Goal: Task Accomplishment & Management: Use online tool/utility

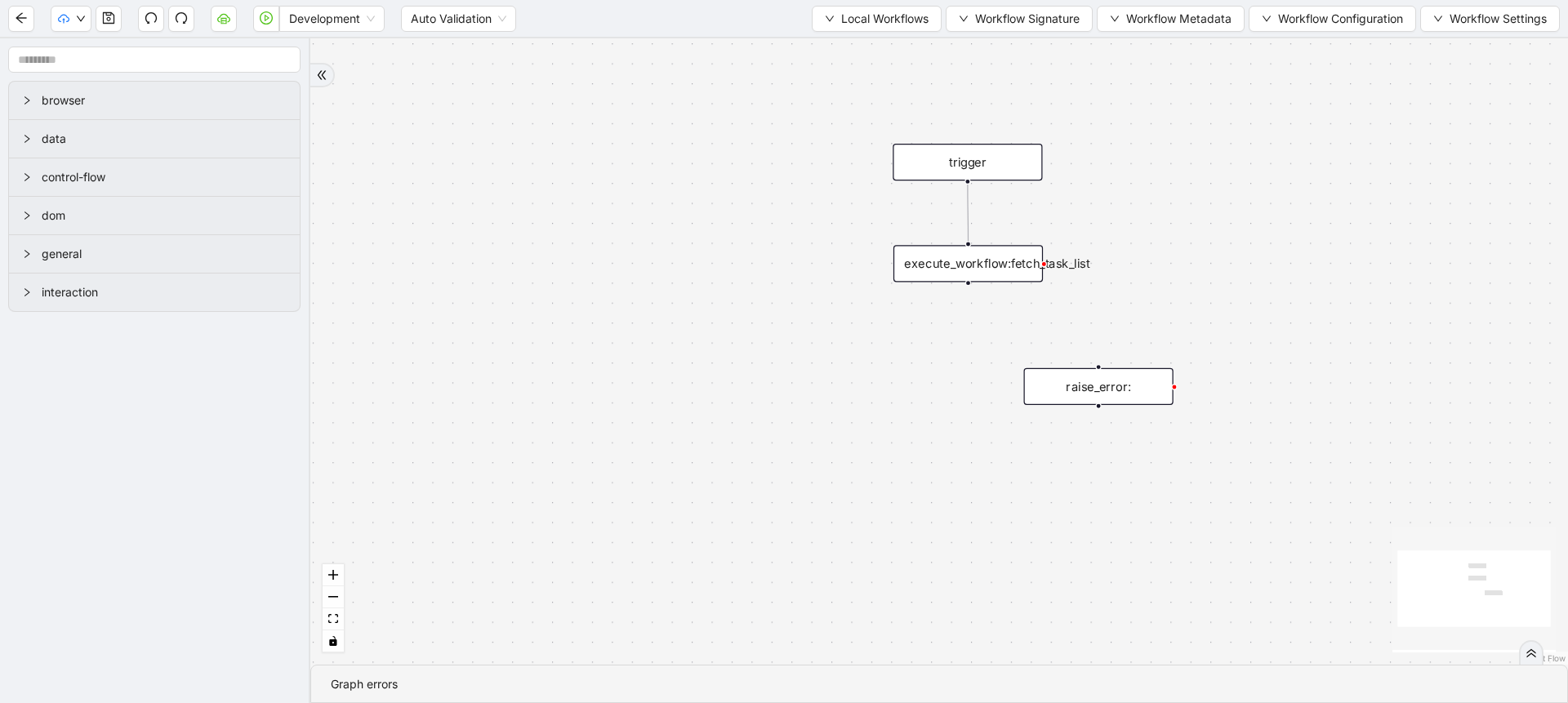
click at [758, 294] on div "trigger execute_workflow:fetch_task_list raise_error:" at bounding box center [938, 351] width 1257 height 626
click at [303, 31] on div "Development" at bounding box center [332, 18] width 106 height 26
click at [313, 73] on div "Production" at bounding box center [331, 78] width 79 height 18
click at [265, 23] on icon "play-circle" at bounding box center [266, 18] width 13 height 13
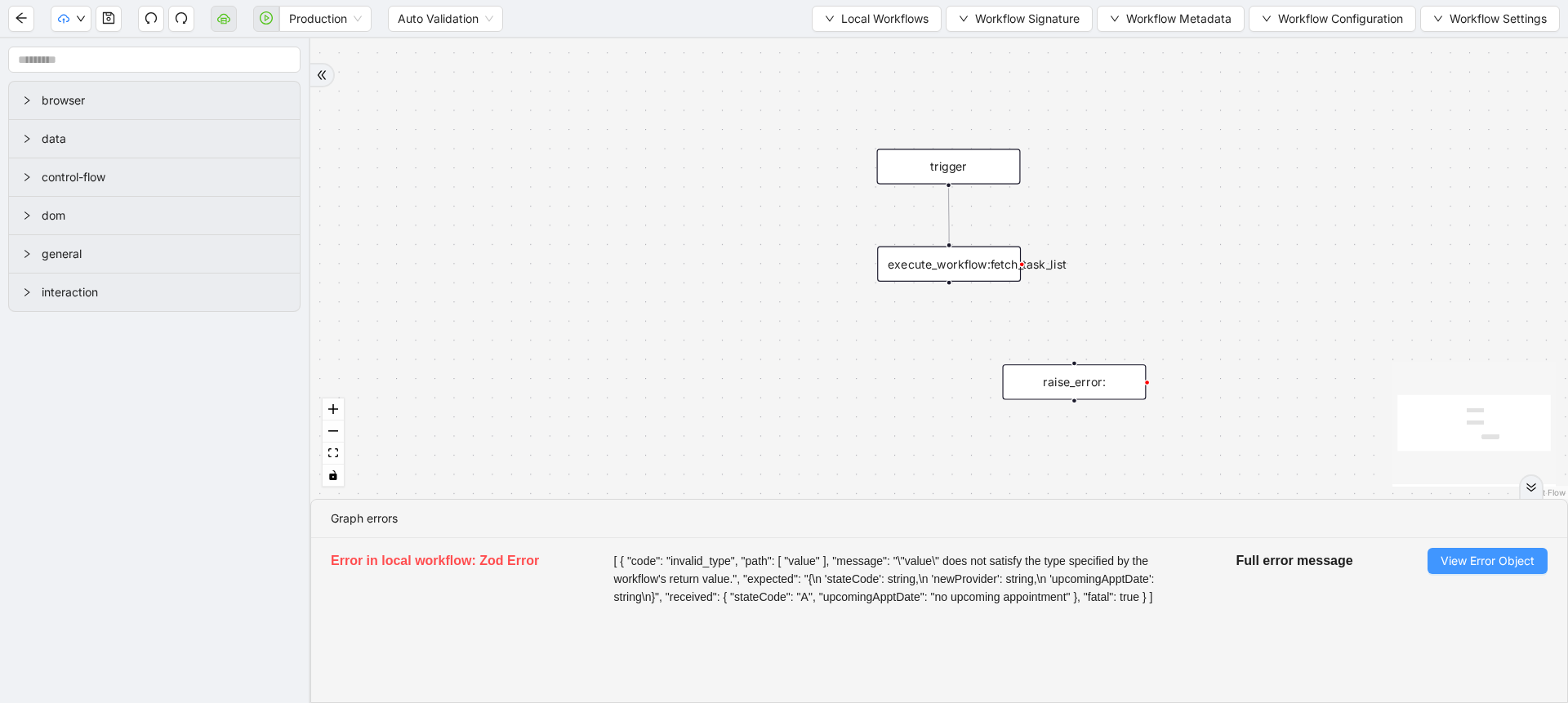
click at [1435, 560] on button "View Error Object" at bounding box center [1487, 561] width 120 height 26
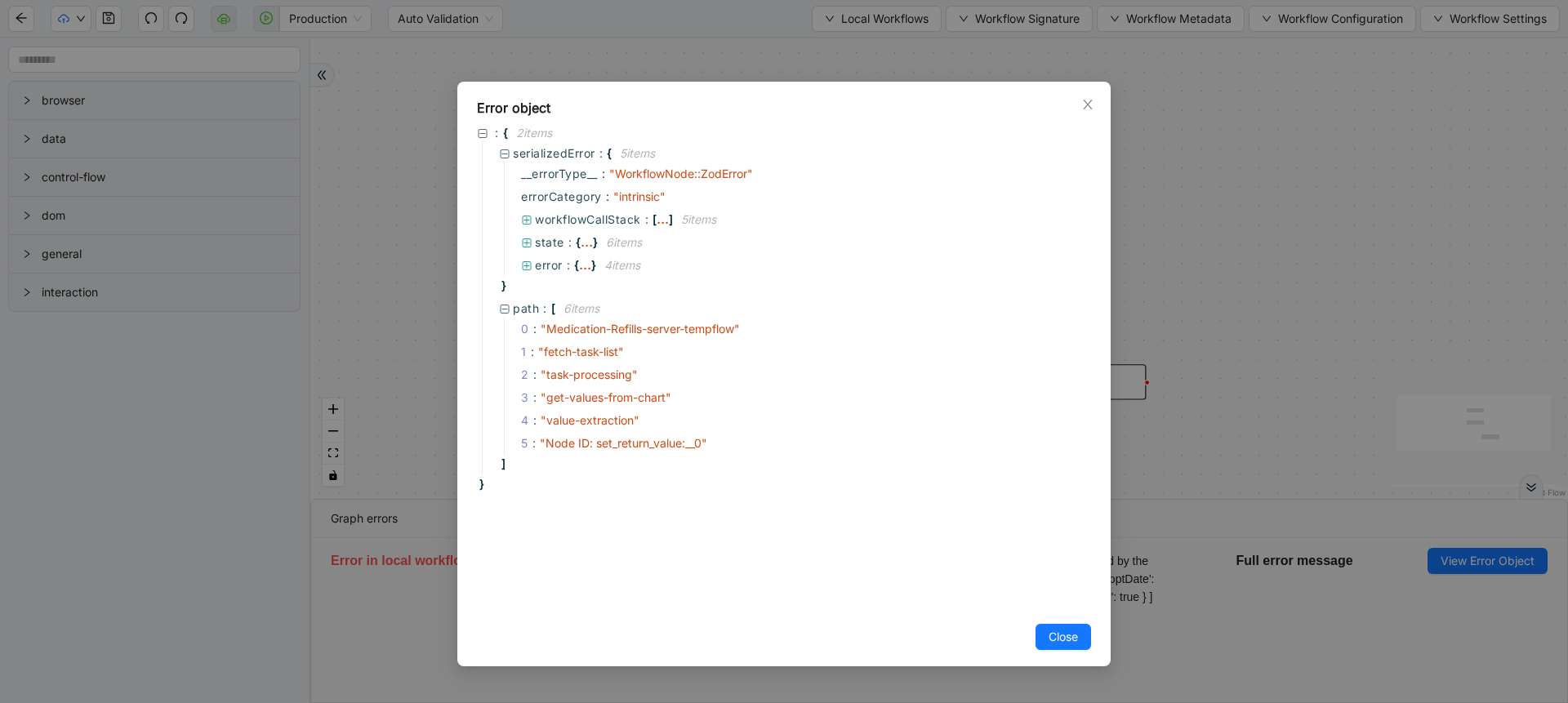
click at [1178, 360] on div "Error object : { 2 item s serializedError : { 5 item s __errorType__ : " Workfl…" at bounding box center [784, 351] width 1568 height 703
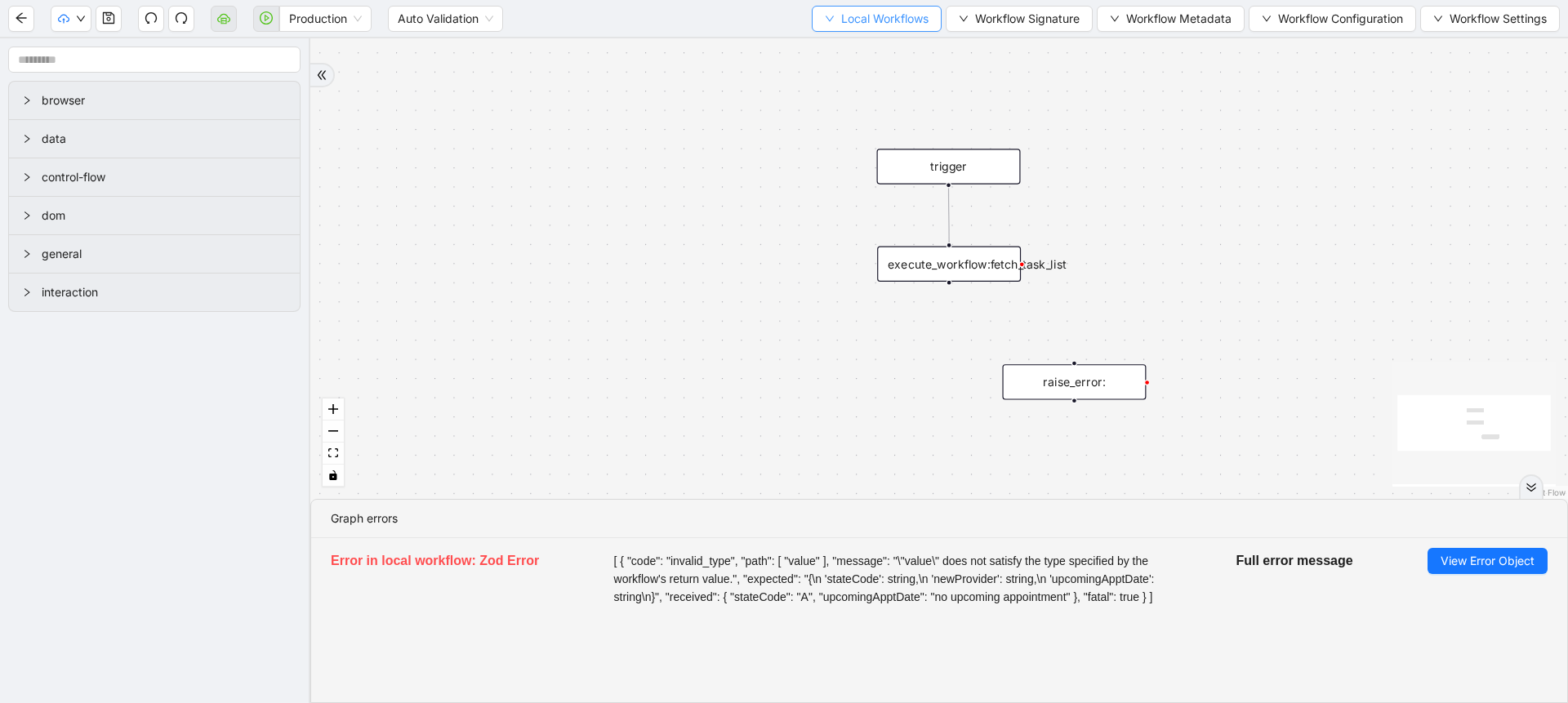
click at [827, 24] on button "Local Workflows" at bounding box center [876, 18] width 130 height 26
click at [834, 47] on span "Select" at bounding box center [869, 51] width 107 height 18
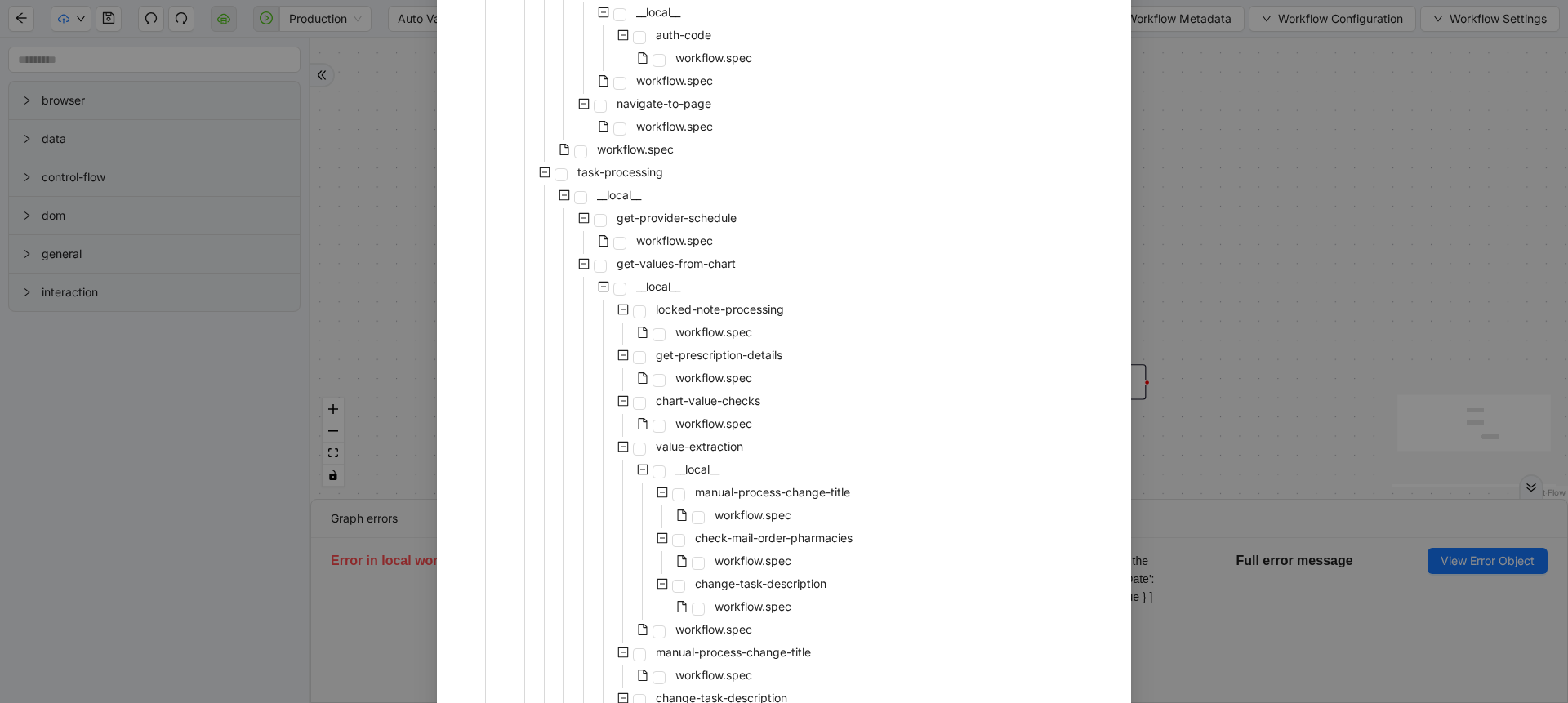
scroll to position [571, 0]
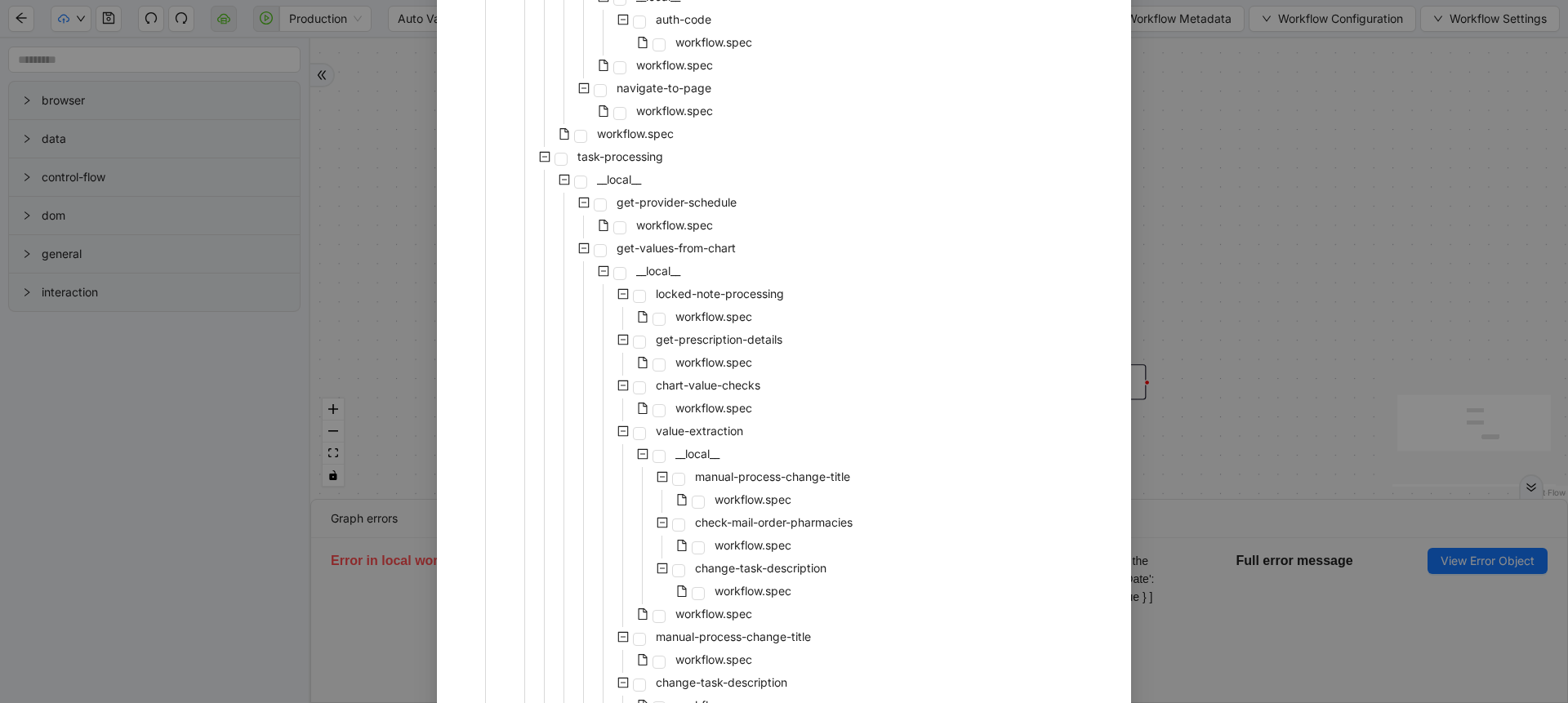
click at [1226, 332] on div "Select Local Workflow Medication-Refills-server-tempflow __local__ fetch-task-l…" at bounding box center [784, 351] width 1568 height 703
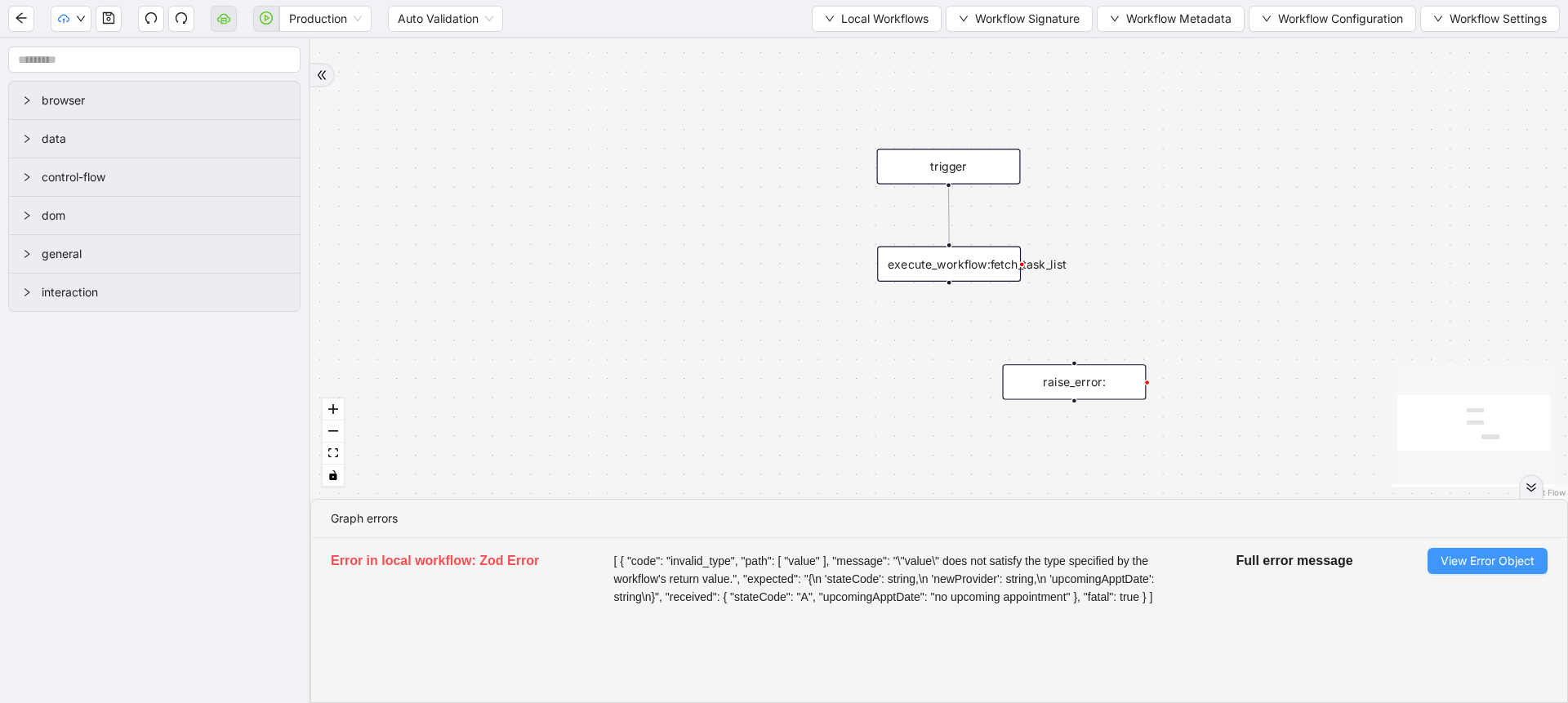
click at [1450, 567] on span "View Error Object" at bounding box center [1487, 561] width 94 height 18
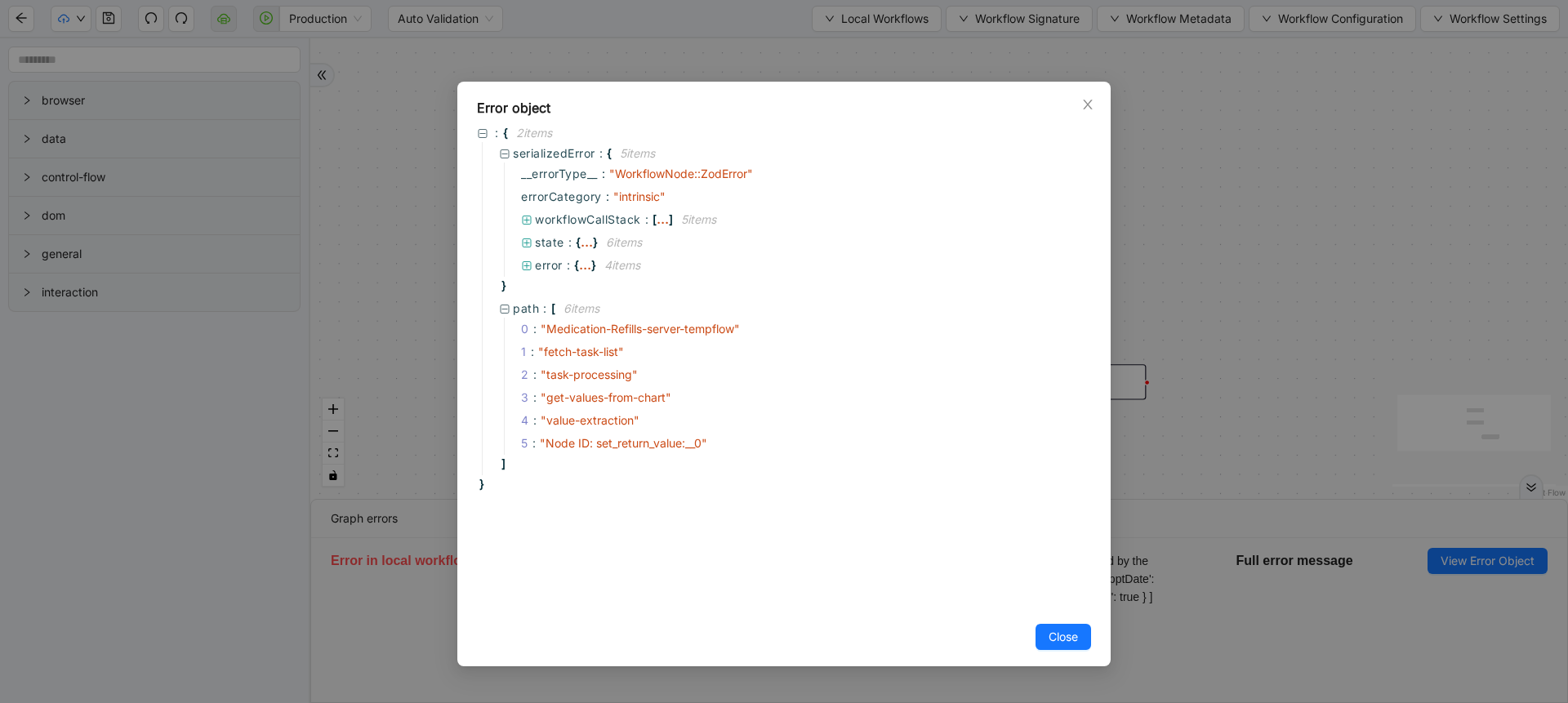
click at [1107, 400] on div "Error object : { 2 item s serializedError : { 5 item s __errorType__ : " Workfl…" at bounding box center [784, 373] width 653 height 585
click at [1114, 232] on div "Error object : { 2 item s serializedError : { 5 item s __errorType__ : " Workfl…" at bounding box center [784, 351] width 1568 height 703
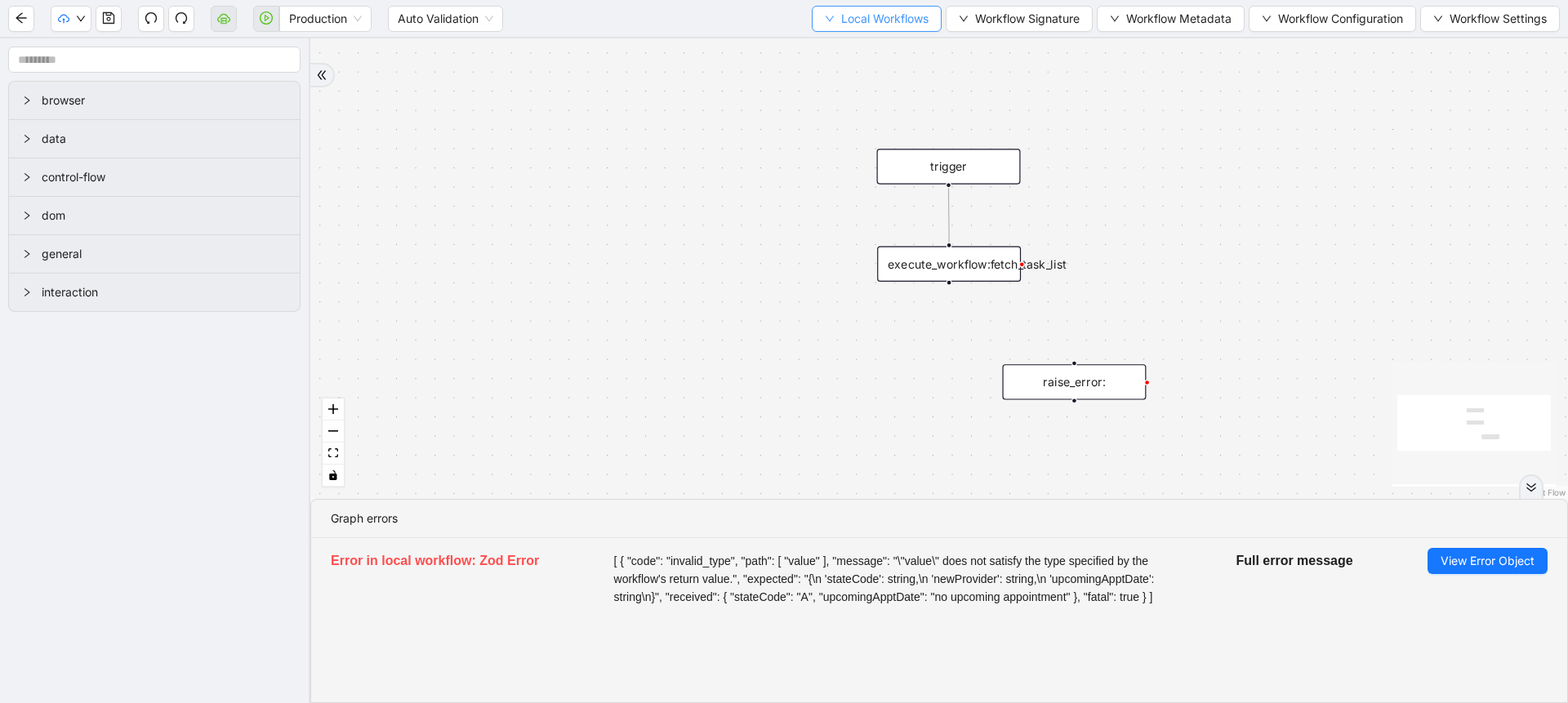
drag, startPoint x: 834, startPoint y: 42, endPoint x: 826, endPoint y: 25, distance: 18.8
click at [826, 25] on section "Production Auto Validation Local Workflows Workflow Signature Workflow Metadata…" at bounding box center [784, 351] width 1568 height 703
click at [826, 25] on button "Local Workflows" at bounding box center [876, 18] width 130 height 26
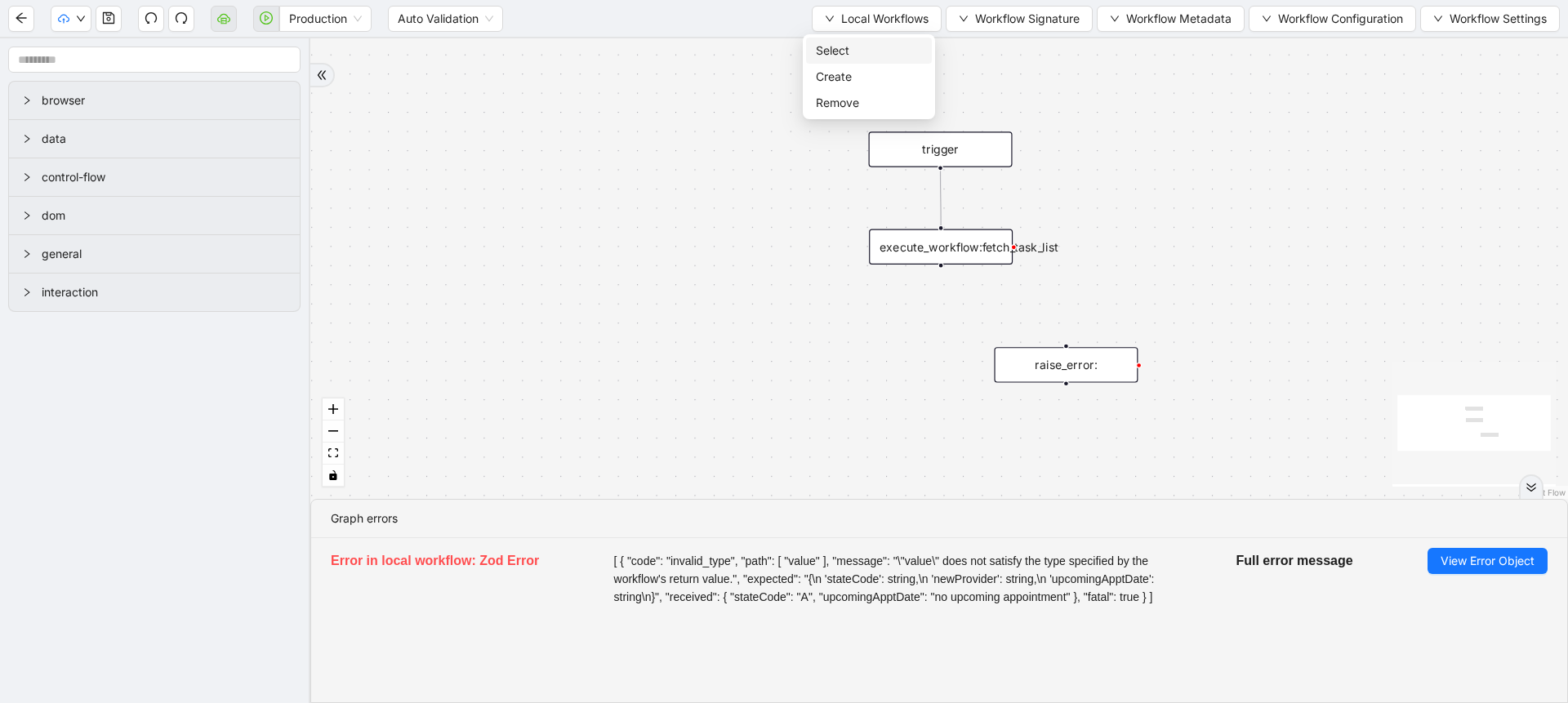
click at [838, 51] on span "Select" at bounding box center [869, 51] width 107 height 18
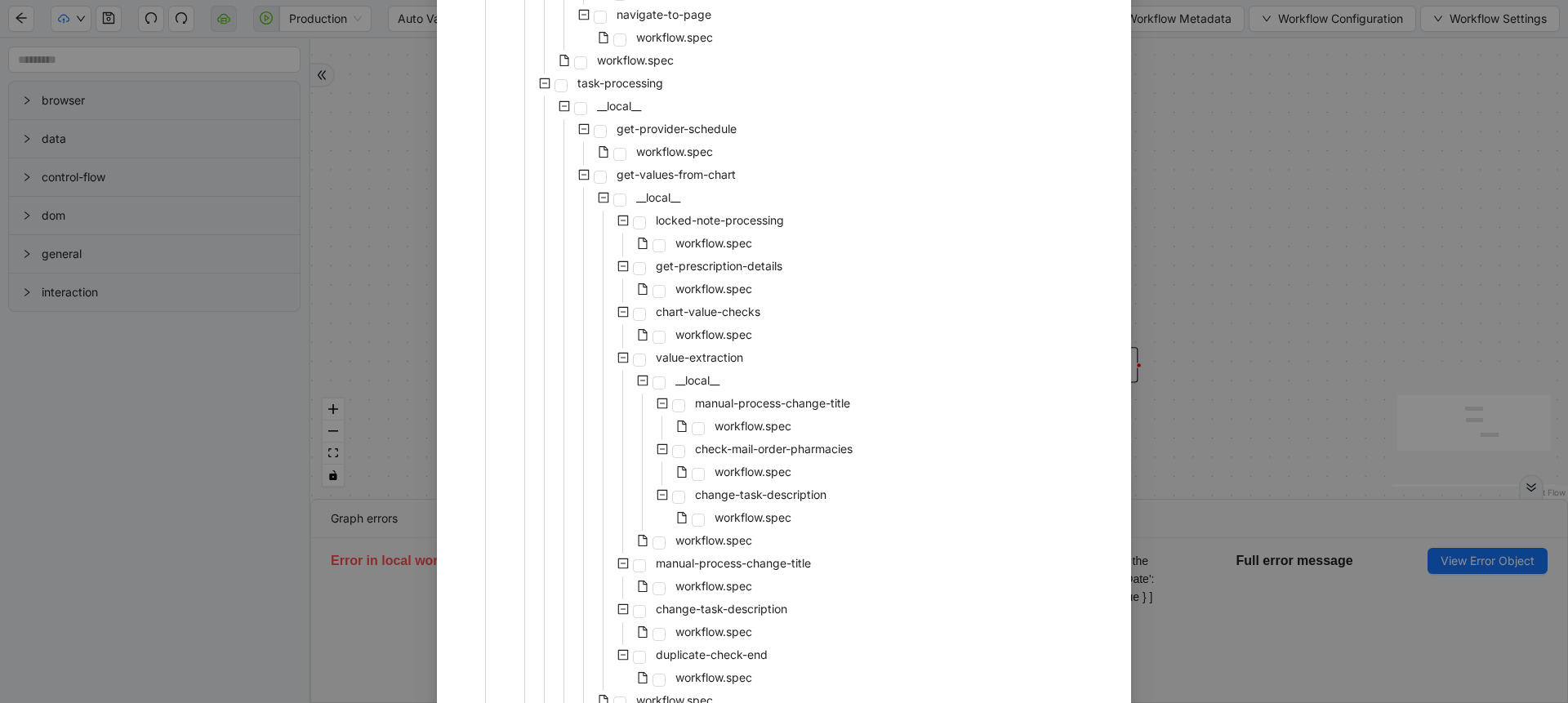
scroll to position [661, 0]
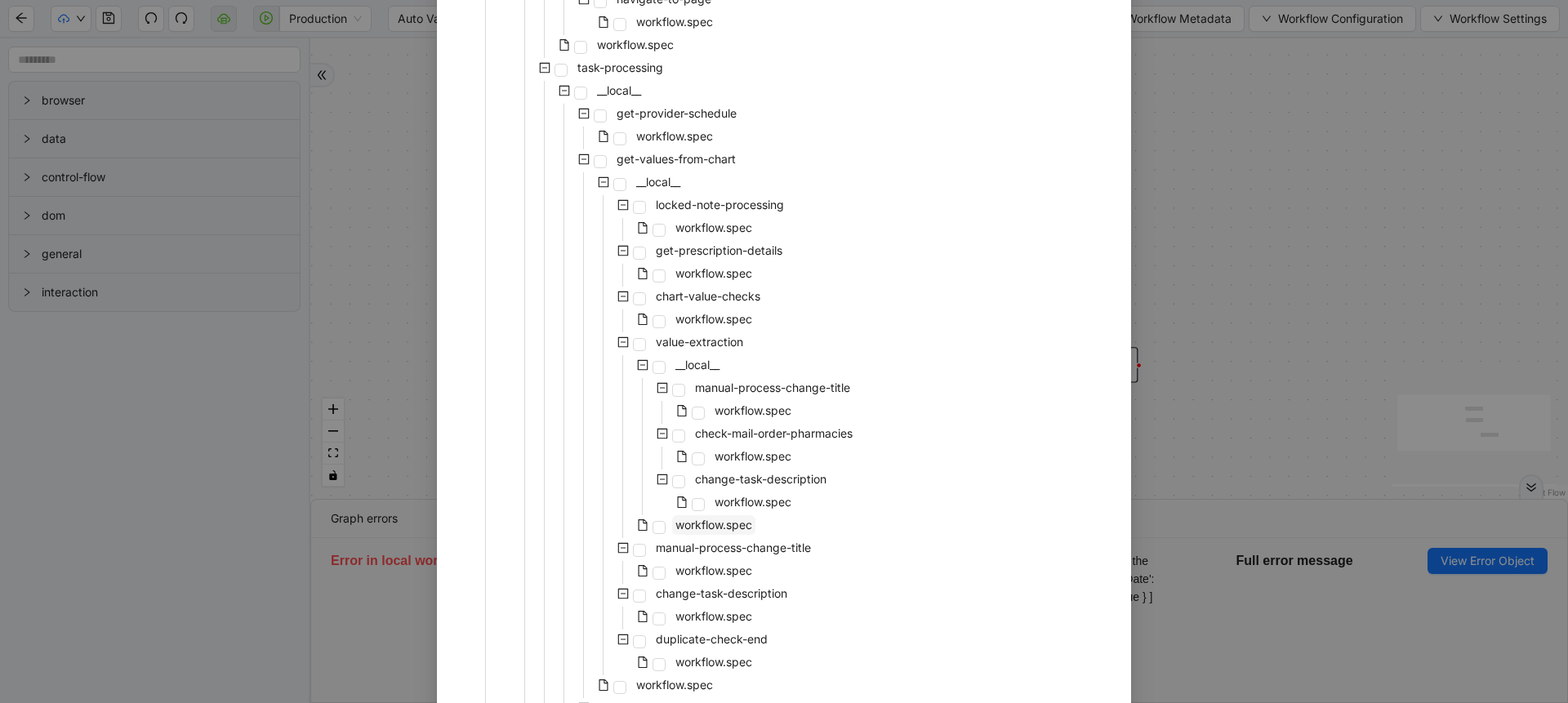
click at [691, 524] on span "workflow.spec" at bounding box center [714, 525] width 77 height 14
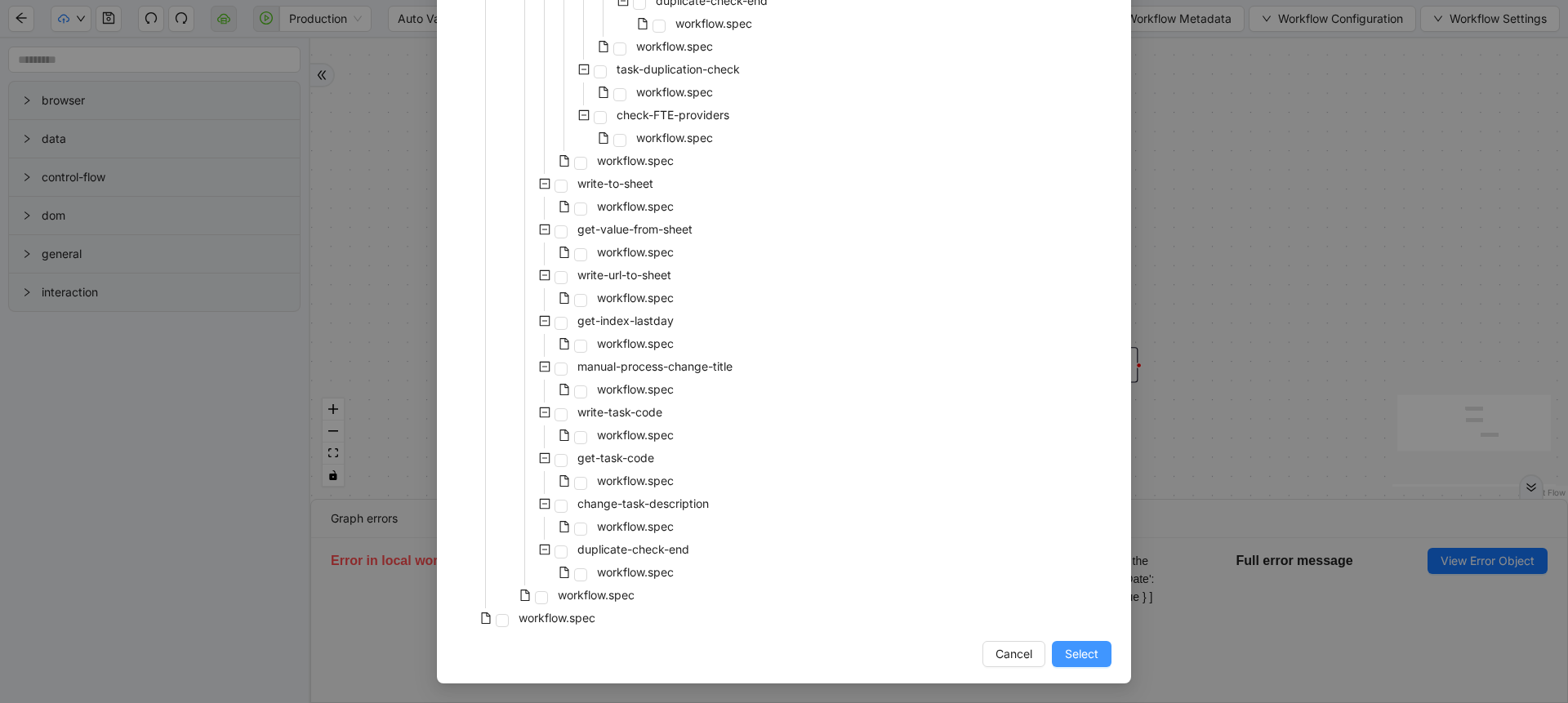
click at [1088, 657] on span "Select" at bounding box center [1081, 654] width 33 height 18
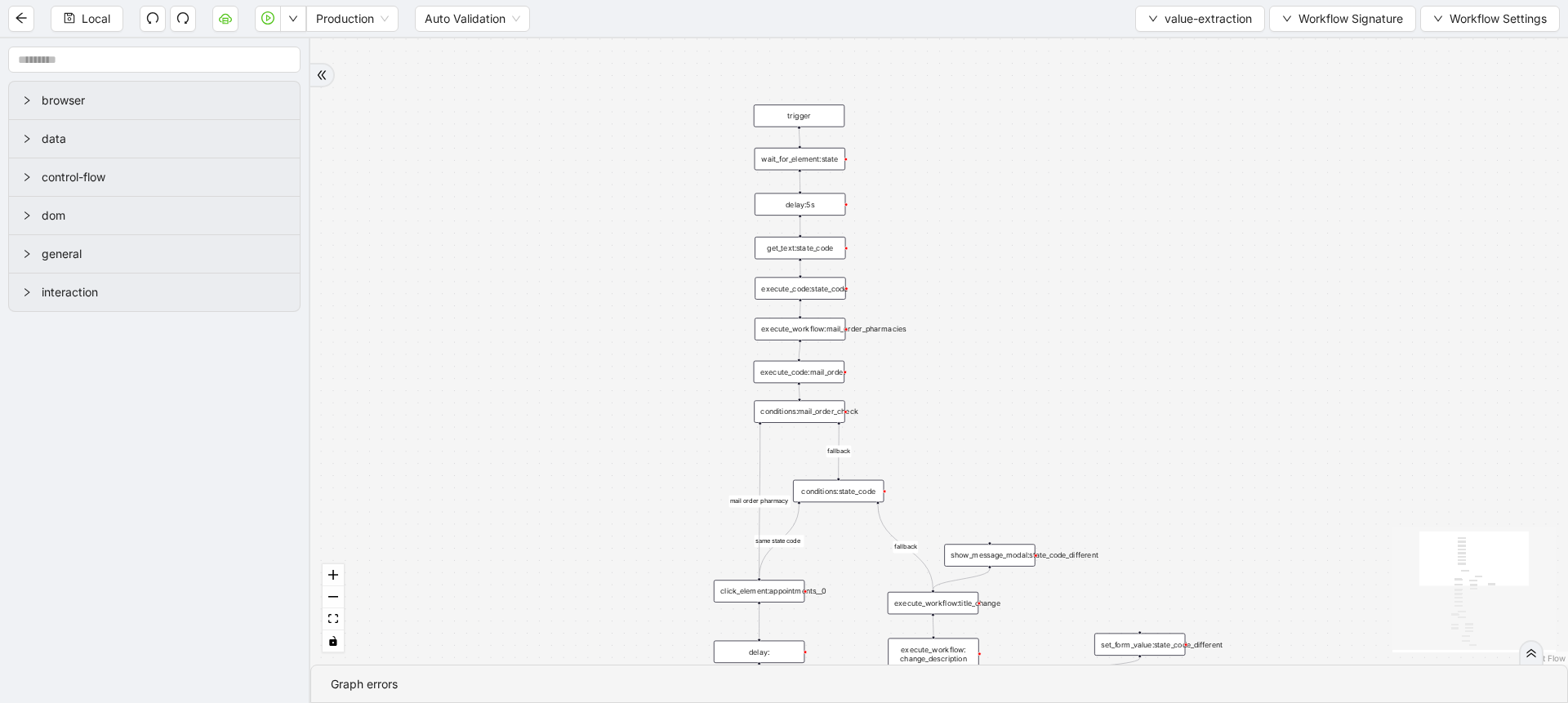
drag, startPoint x: 982, startPoint y: 242, endPoint x: 938, endPoint y: 411, distance: 174.6
click at [938, 411] on div "fallback fallback miscellaneous type upcoming appt exists fallback upcoming_app…" at bounding box center [938, 351] width 1257 height 626
click at [1290, 21] on button "Workflow Signature" at bounding box center [1342, 18] width 147 height 26
click at [1302, 79] on span "Type" at bounding box center [1340, 77] width 109 height 18
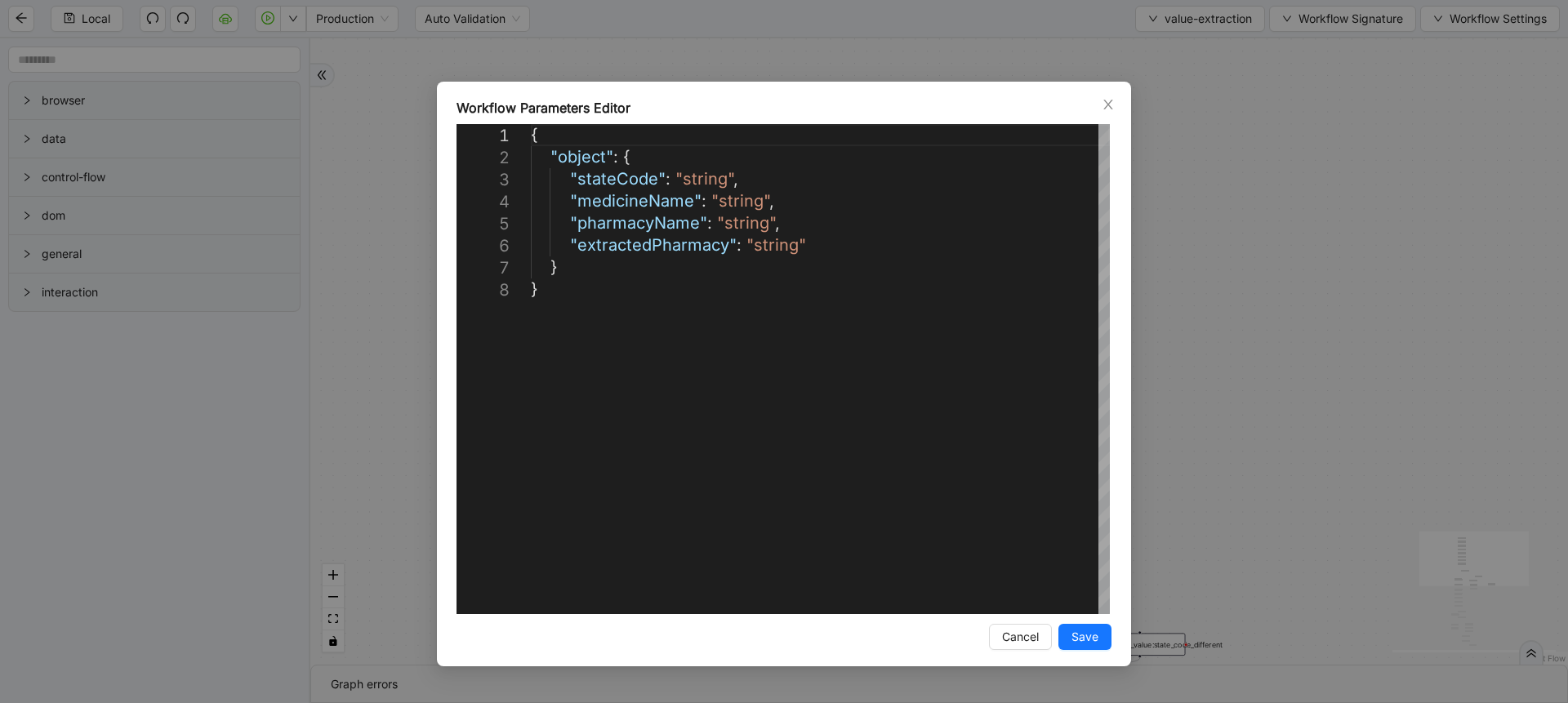
click at [1302, 79] on div "**********" at bounding box center [784, 351] width 1568 height 703
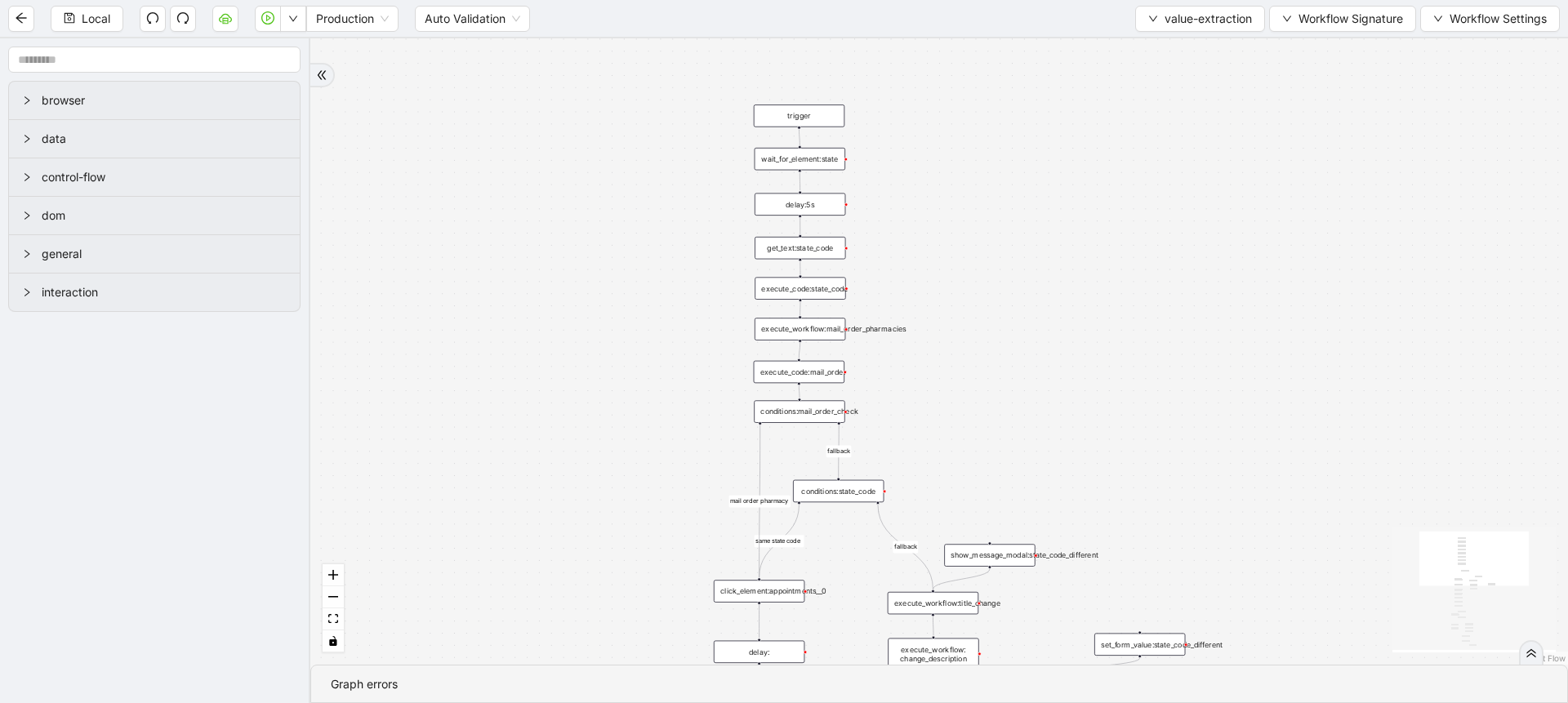
click at [1243, 220] on div "fallback fallback miscellaneous type upcoming appt exists fallback upcoming_app…" at bounding box center [938, 351] width 1257 height 626
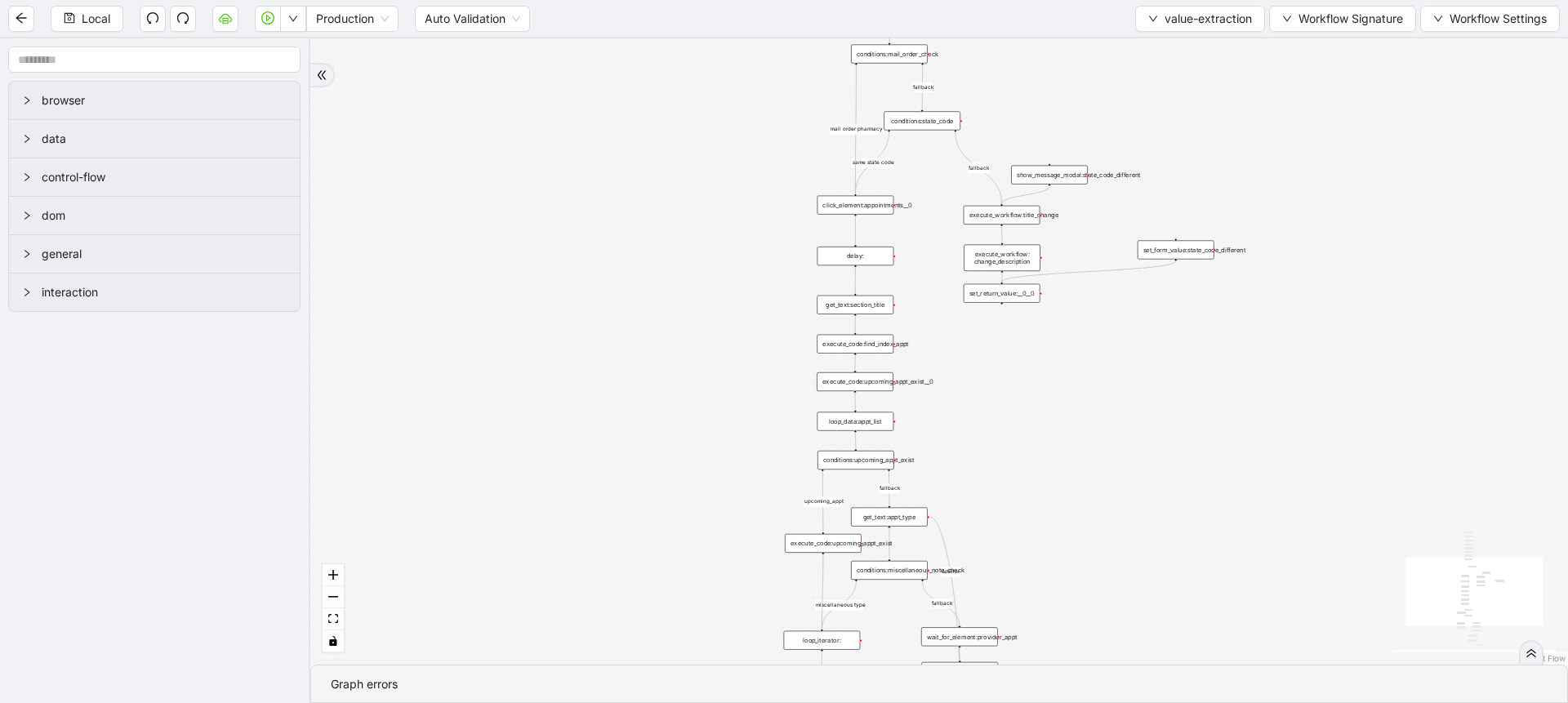
drag, startPoint x: 1126, startPoint y: 608, endPoint x: 1149, endPoint y: 250, distance: 358.7
click at [1149, 250] on div "fallback fallback miscellaneous type upcoming appt exists fallback upcoming_app…" at bounding box center [938, 351] width 1257 height 626
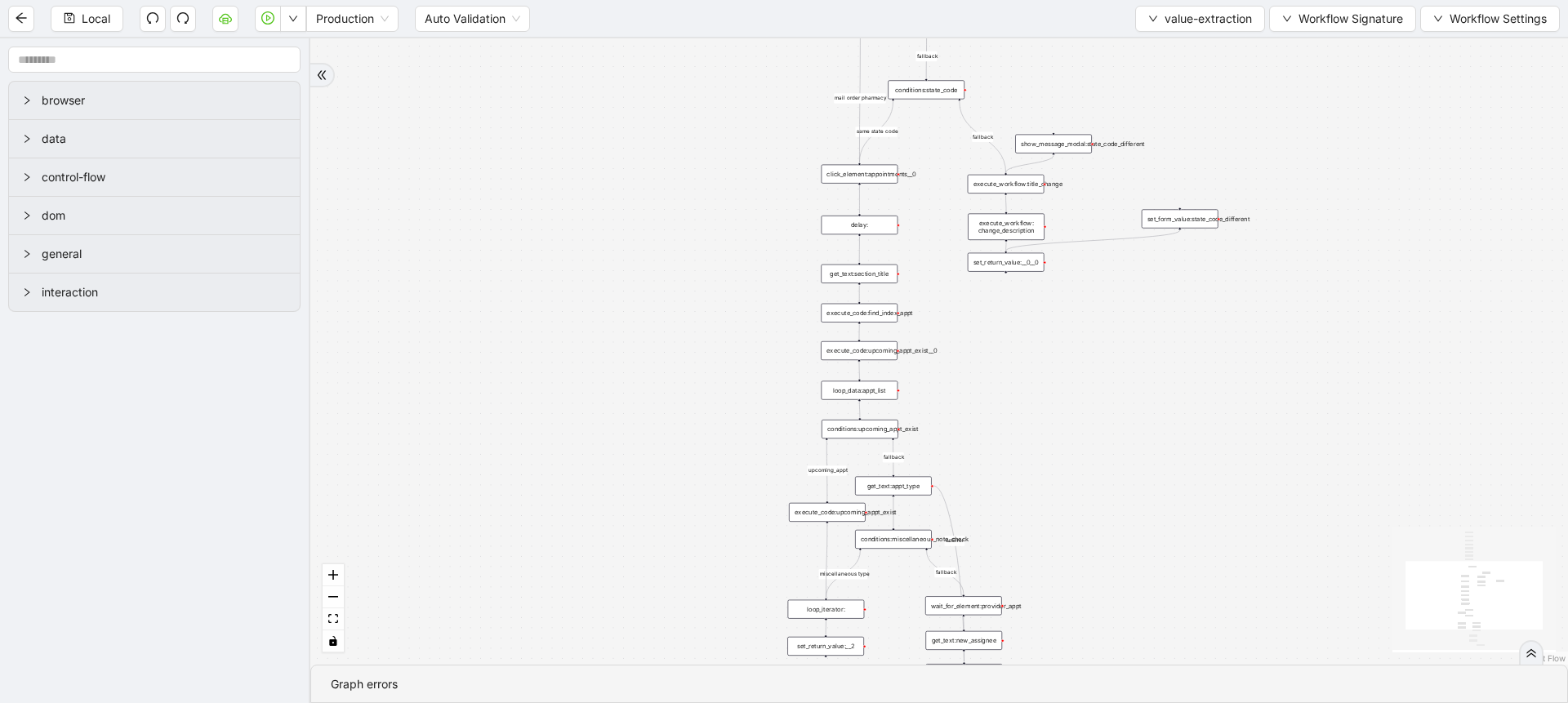
click at [1035, 265] on div "set_return_value:__0__0" at bounding box center [1007, 262] width 77 height 19
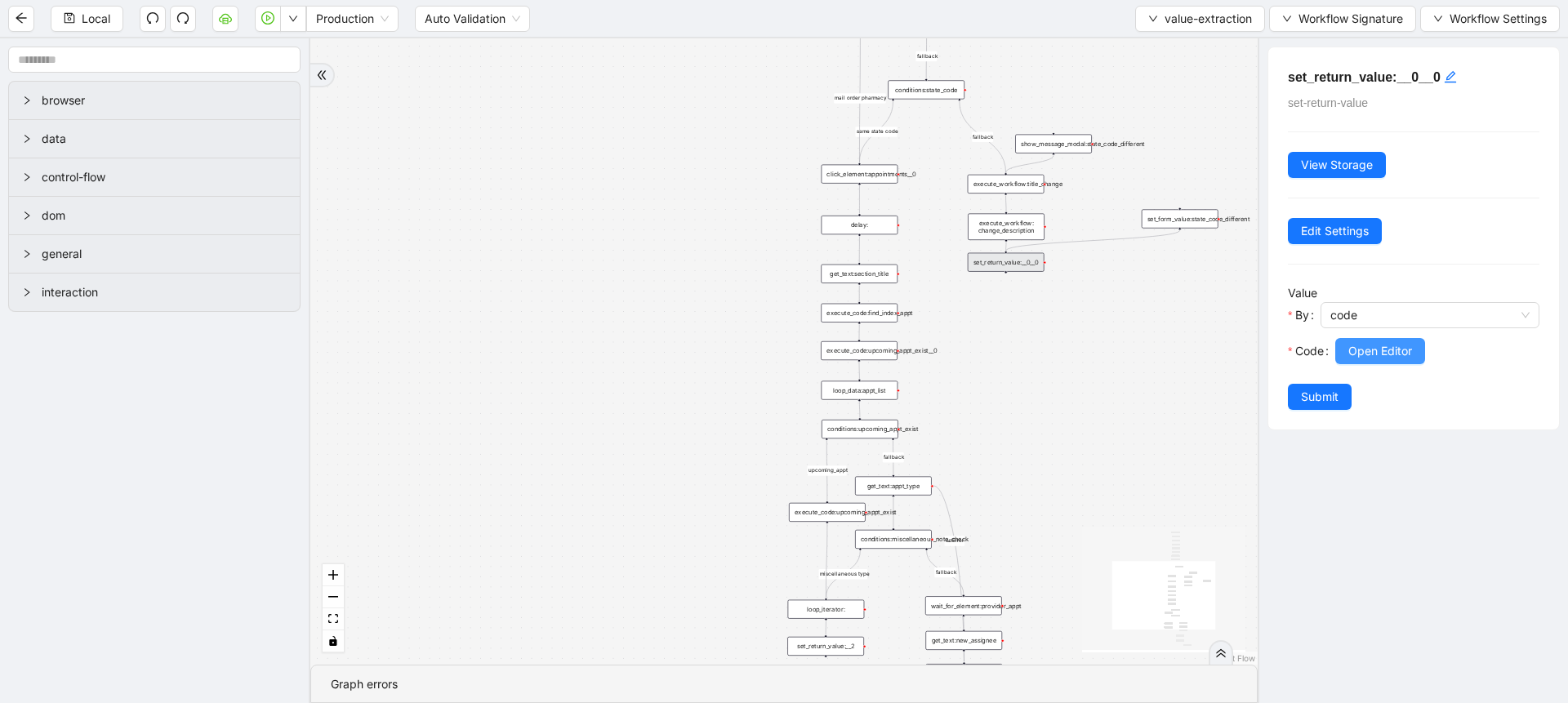
click at [1358, 353] on span "Open Editor" at bounding box center [1379, 351] width 64 height 18
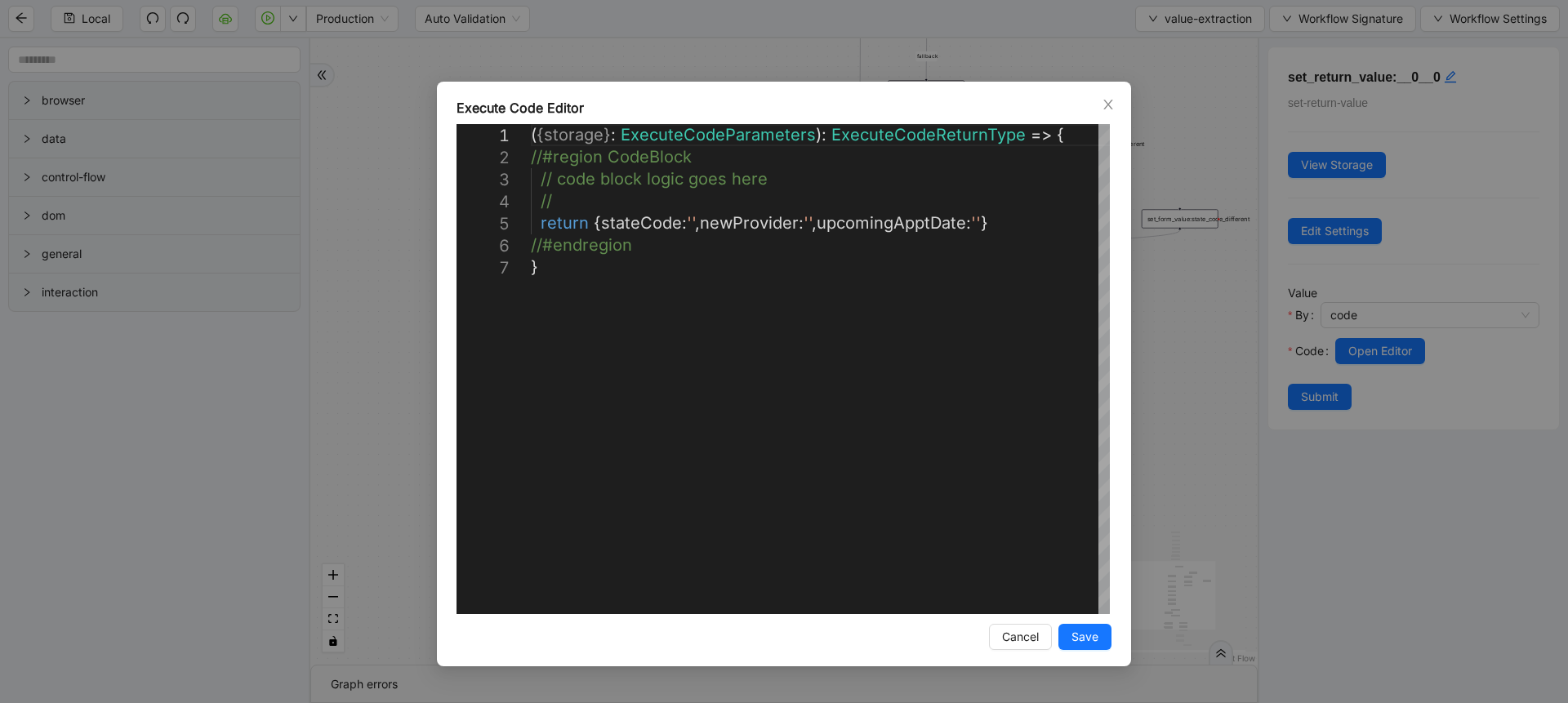
click at [1192, 394] on div "**********" at bounding box center [784, 351] width 1568 height 703
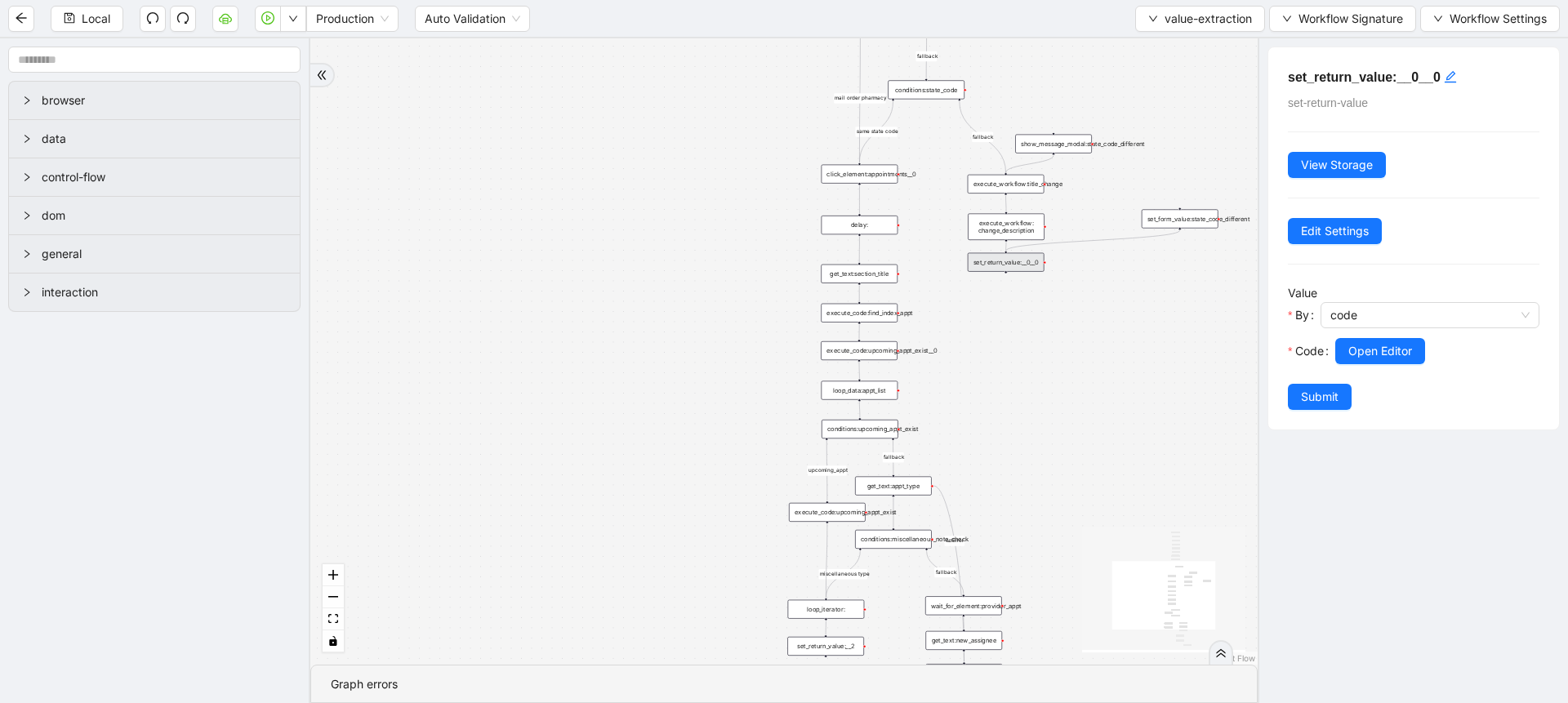
drag, startPoint x: 1135, startPoint y: 536, endPoint x: 1127, endPoint y: 271, distance: 265.1
click at [1127, 271] on div "fallback fallback miscellaneous type upcoming appt exists fallback upcoming_app…" at bounding box center [784, 351] width 947 height 626
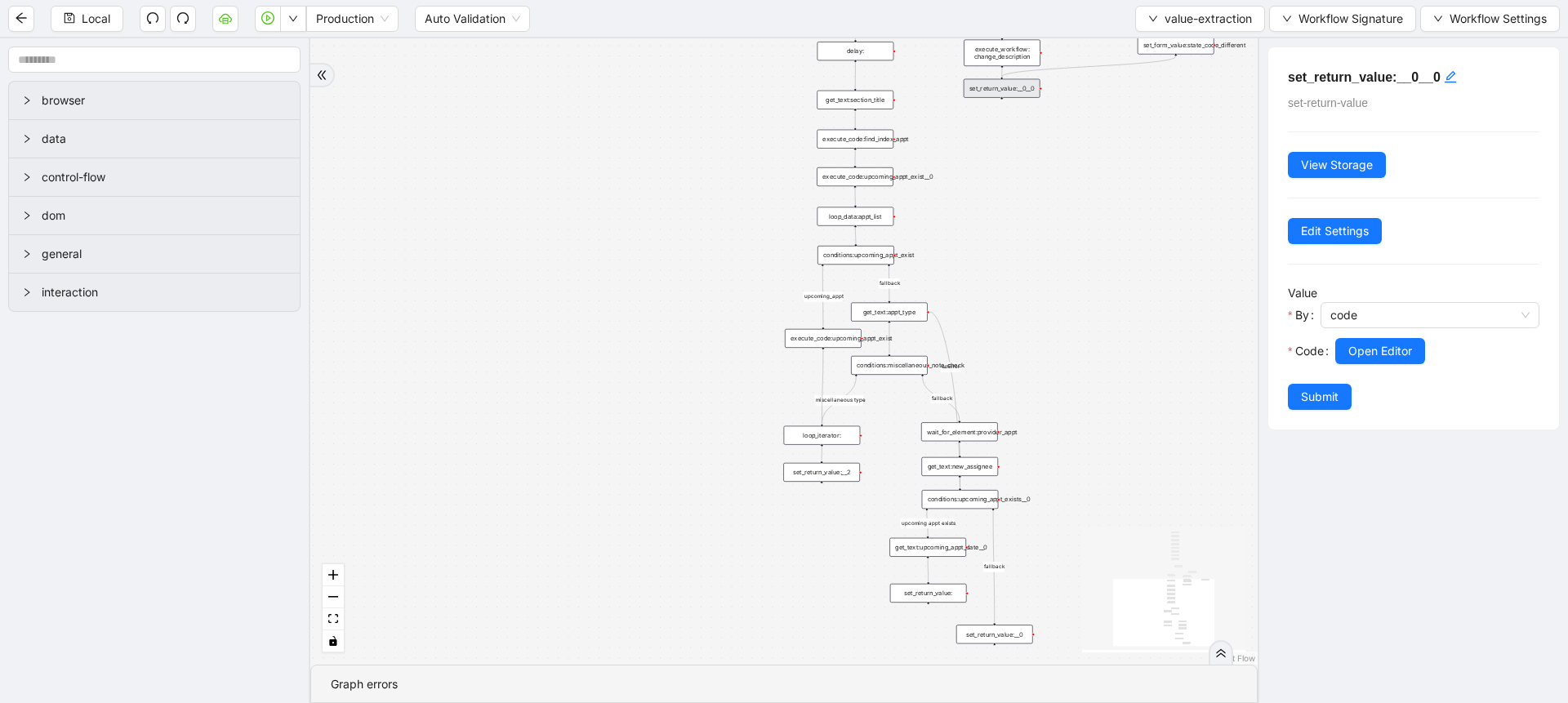
drag, startPoint x: 1060, startPoint y: 455, endPoint x: 1055, endPoint y: 253, distance: 202.1
click at [1055, 253] on div "fallback fallback miscellaneous type upcoming appt exists fallback upcoming_app…" at bounding box center [784, 351] width 947 height 626
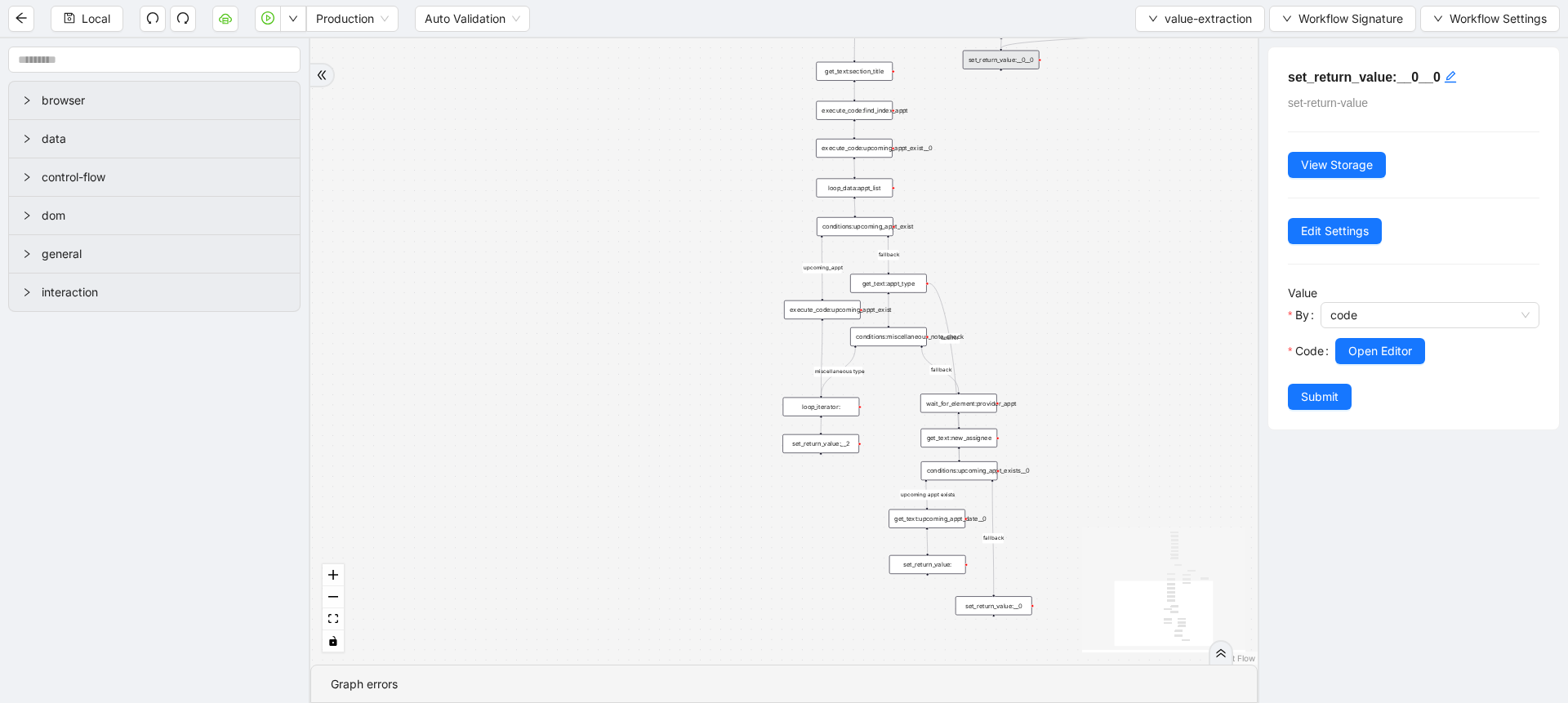
drag, startPoint x: 1109, startPoint y: 408, endPoint x: 1109, endPoint y: 394, distance: 14.0
click at [1109, 394] on div "fallback fallback miscellaneous type upcoming appt exists fallback upcoming_app…" at bounding box center [784, 351] width 947 height 626
click at [944, 547] on div "set_return_value:" at bounding box center [928, 550] width 77 height 19
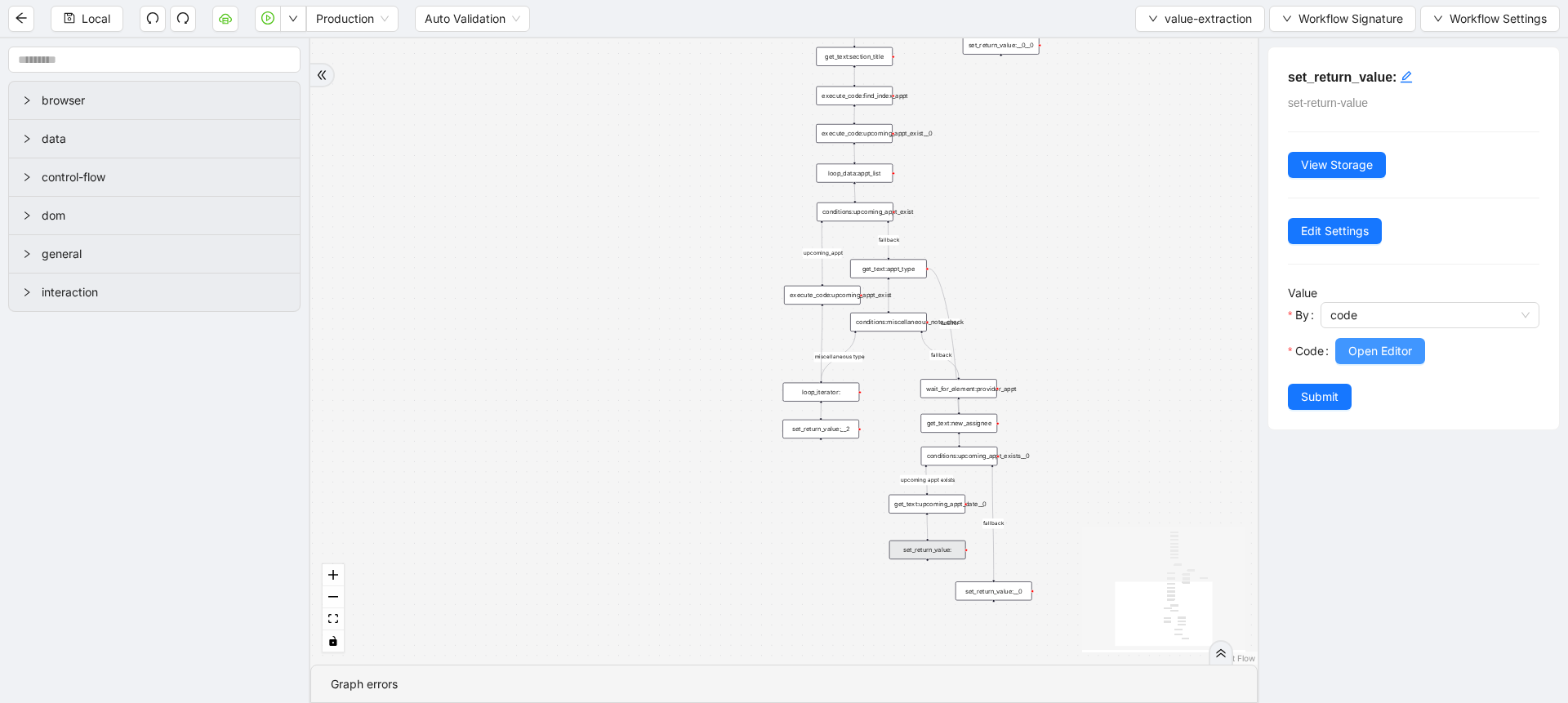
click at [1375, 350] on span "Open Editor" at bounding box center [1379, 351] width 64 height 18
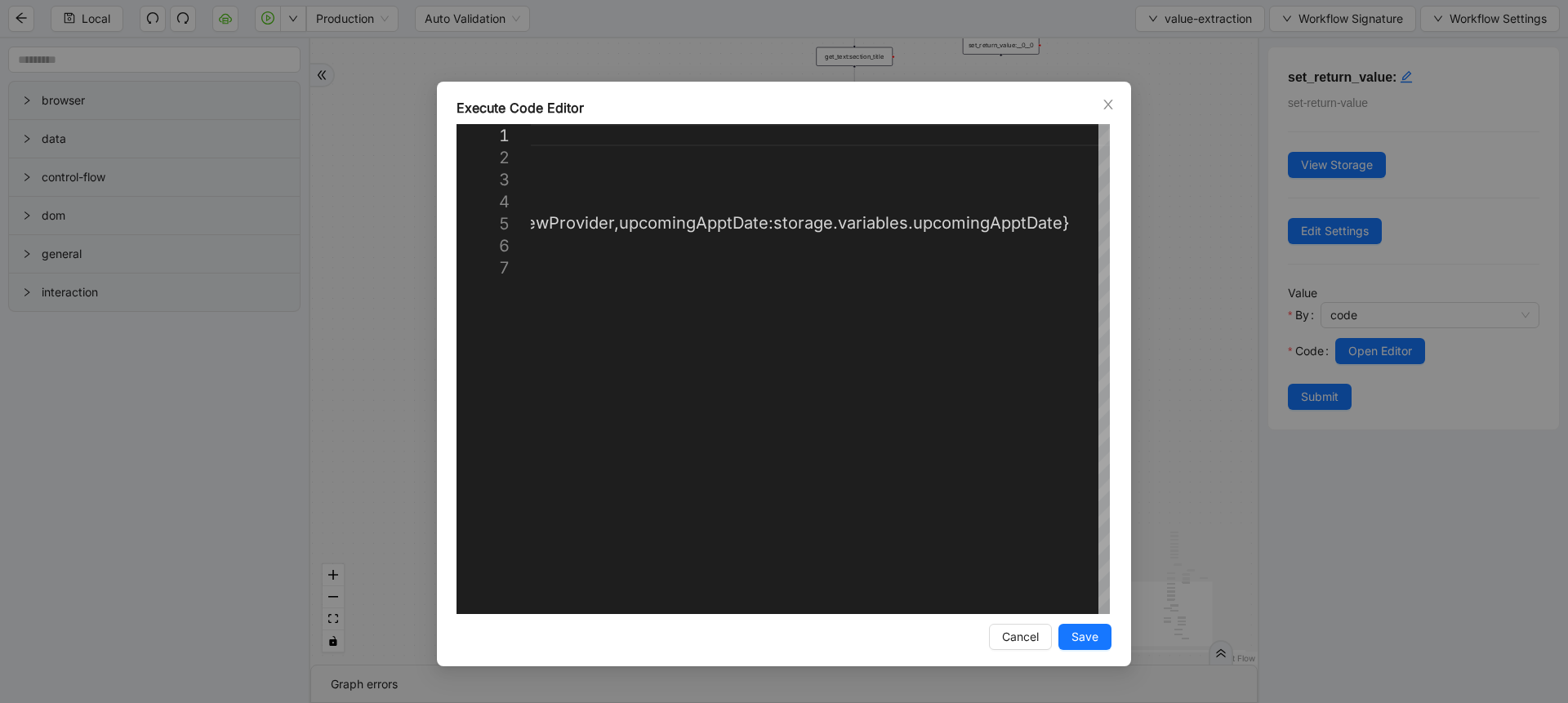
click at [1153, 321] on div "**********" at bounding box center [784, 351] width 1568 height 703
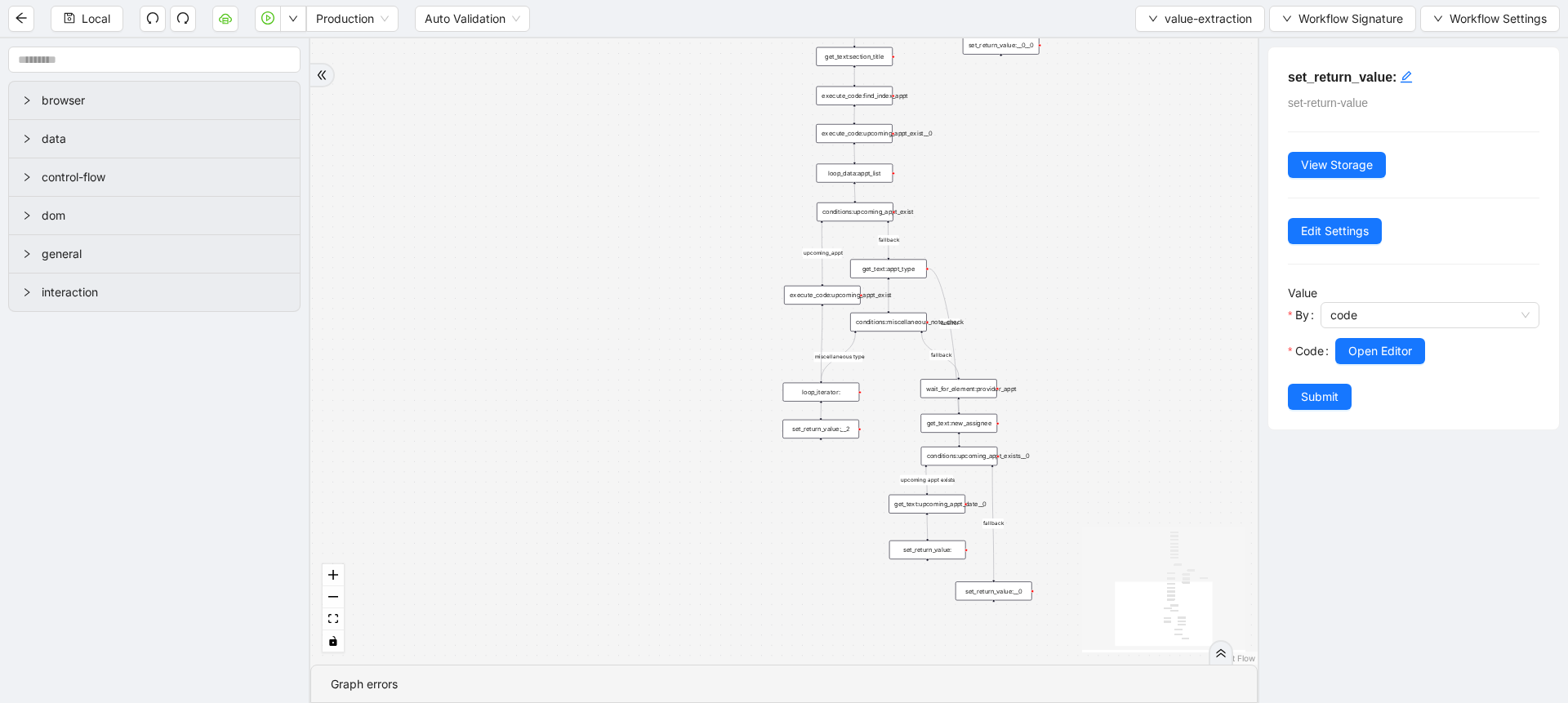
click at [989, 595] on div "set_return_value:__0" at bounding box center [994, 590] width 77 height 19
click at [1353, 356] on span "Open Editor" at bounding box center [1379, 351] width 64 height 18
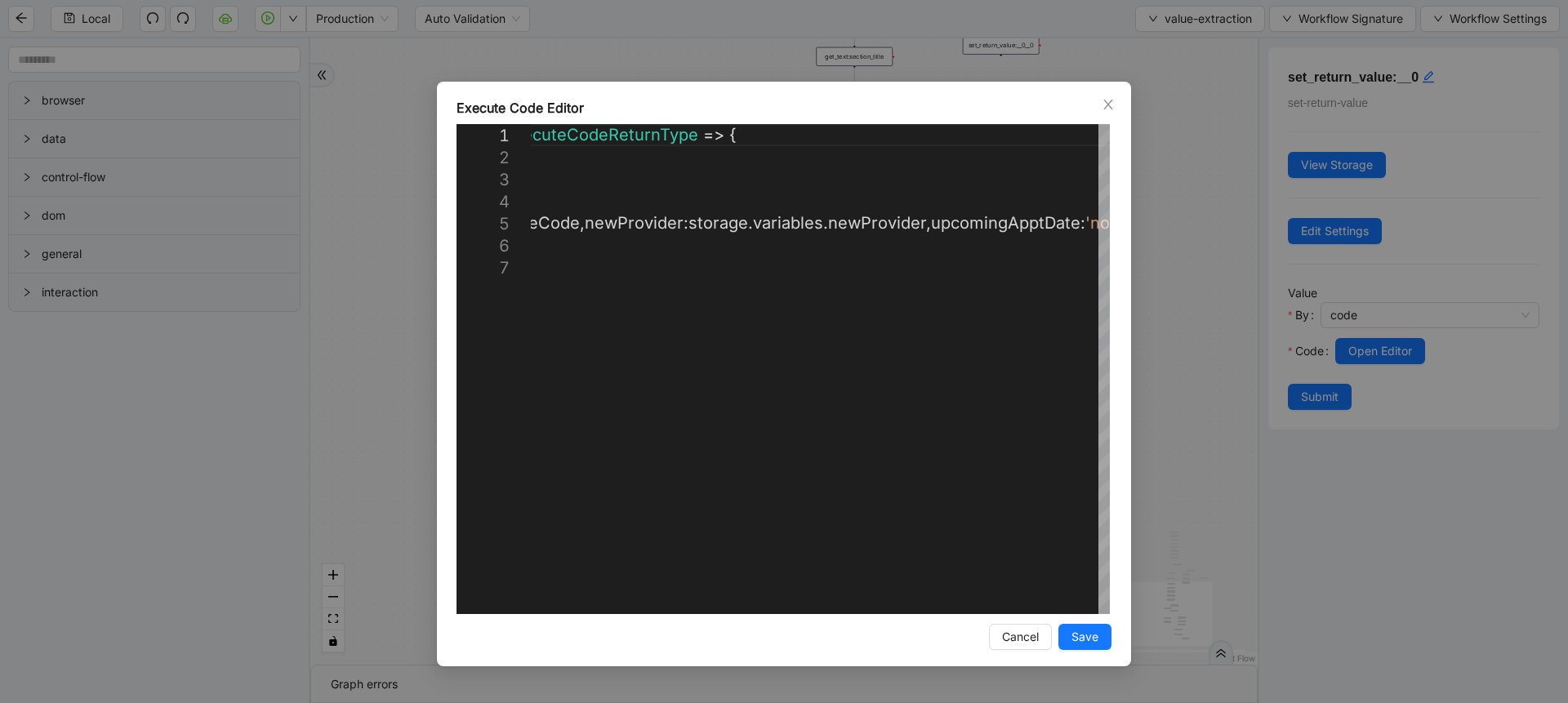
click at [1187, 443] on div "**********" at bounding box center [784, 351] width 1568 height 703
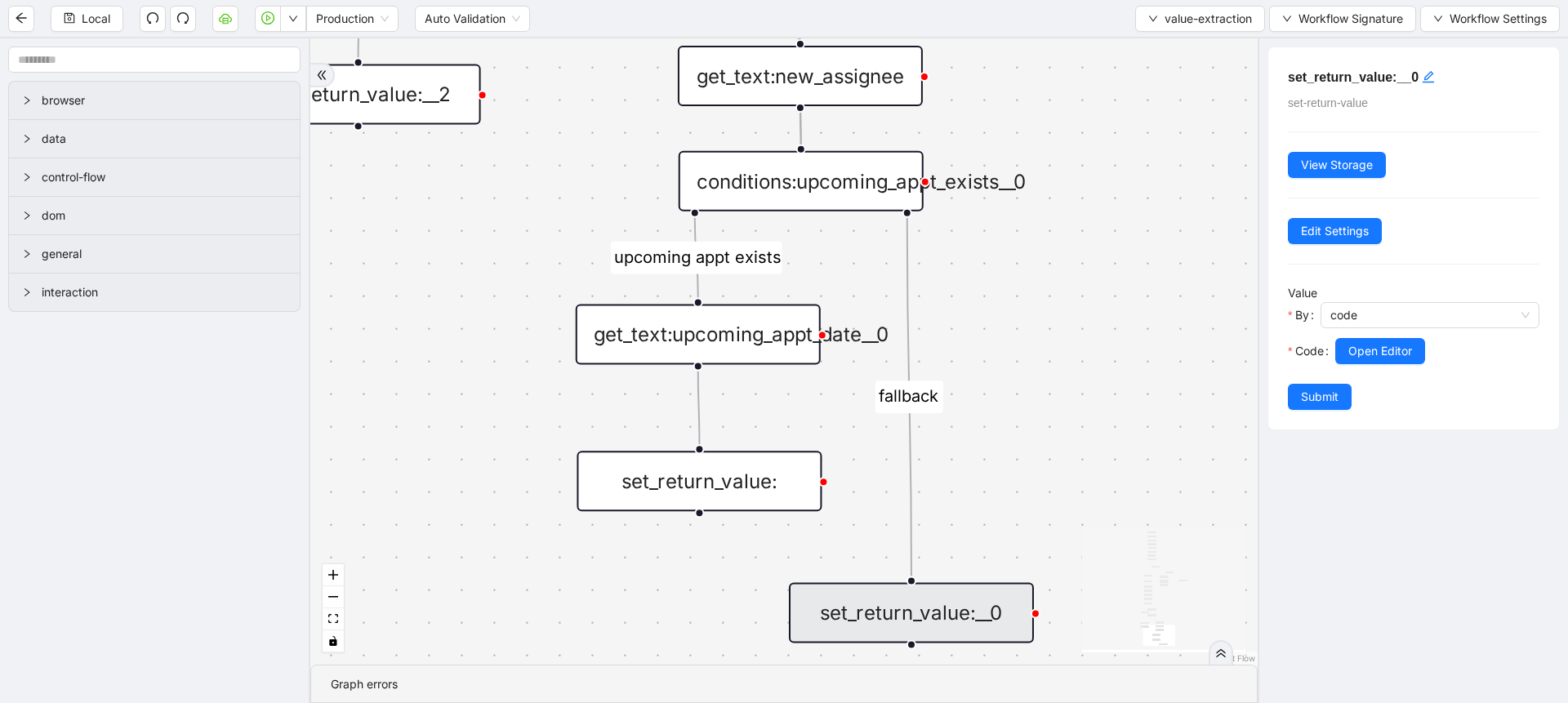
drag, startPoint x: 882, startPoint y: 588, endPoint x: 865, endPoint y: 467, distance: 122.2
click at [865, 467] on div "fallback fallback miscellaneous type upcoming appt exists fallback upcoming_app…" at bounding box center [784, 351] width 947 height 626
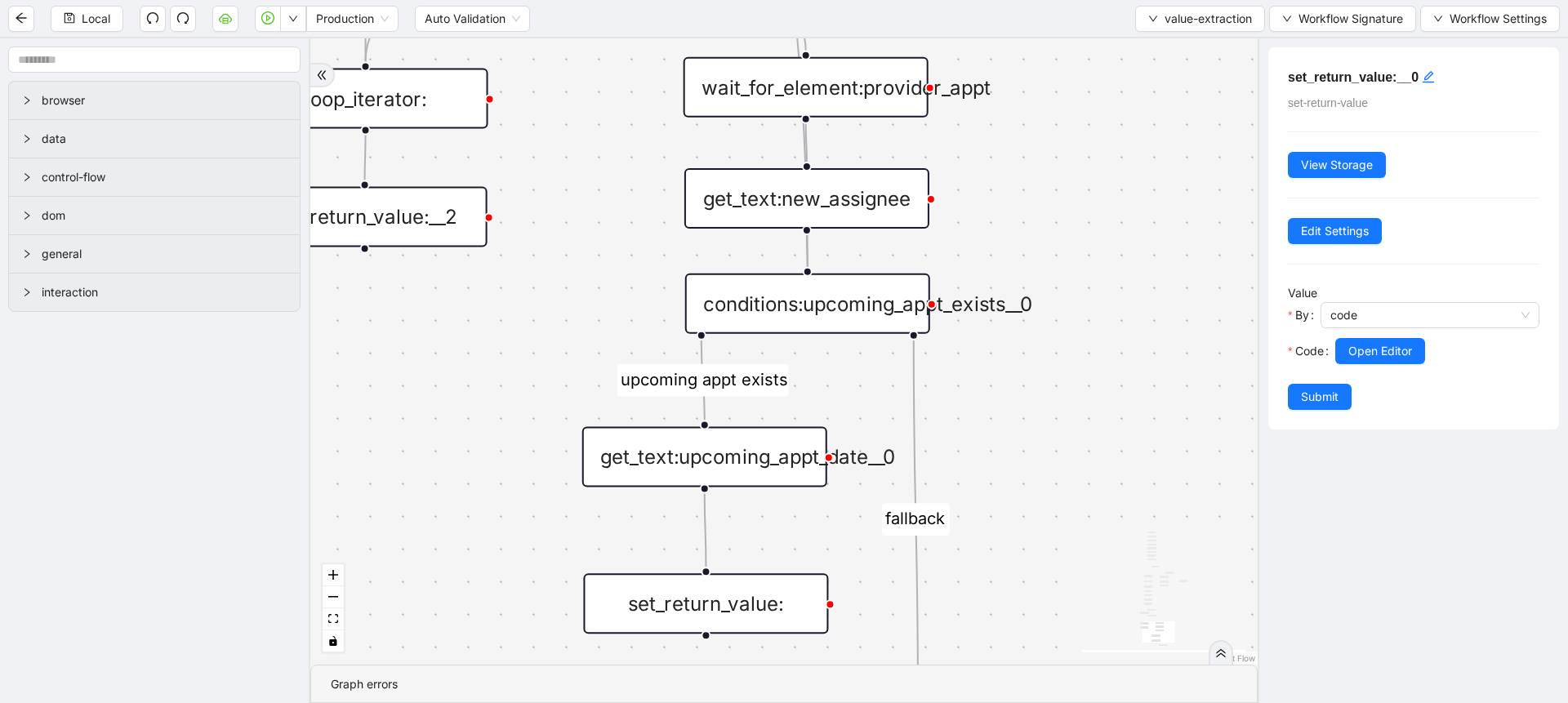
drag, startPoint x: 865, startPoint y: 467, endPoint x: 875, endPoint y: 659, distance: 192.3
click at [875, 659] on div "fallback fallback miscellaneous type upcoming appt exists fallback upcoming_app…" at bounding box center [784, 351] width 947 height 626
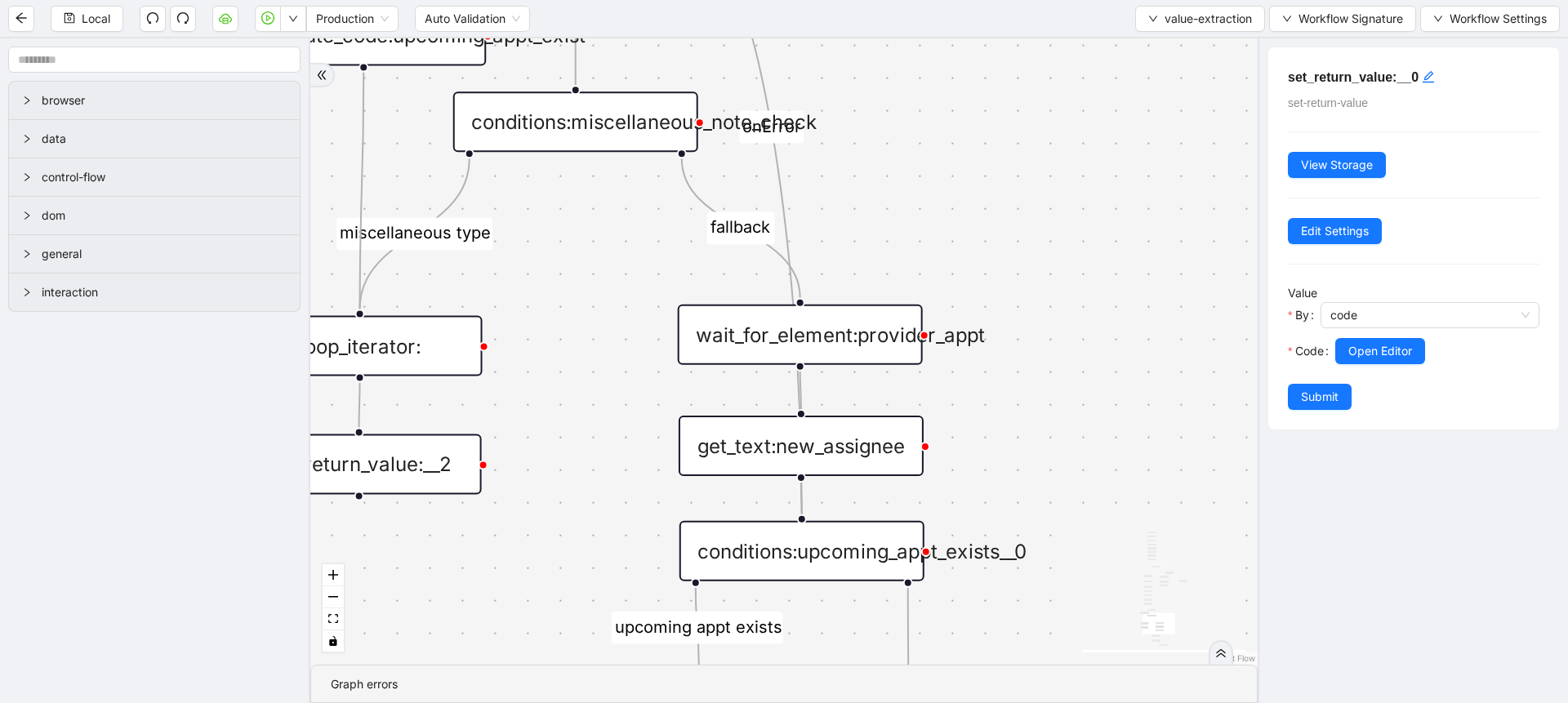
drag, startPoint x: 1027, startPoint y: 313, endPoint x: 1018, endPoint y: 558, distance: 245.2
click at [1018, 558] on div "fallback fallback miscellaneous type upcoming appt exists fallback upcoming_app…" at bounding box center [784, 351] width 947 height 626
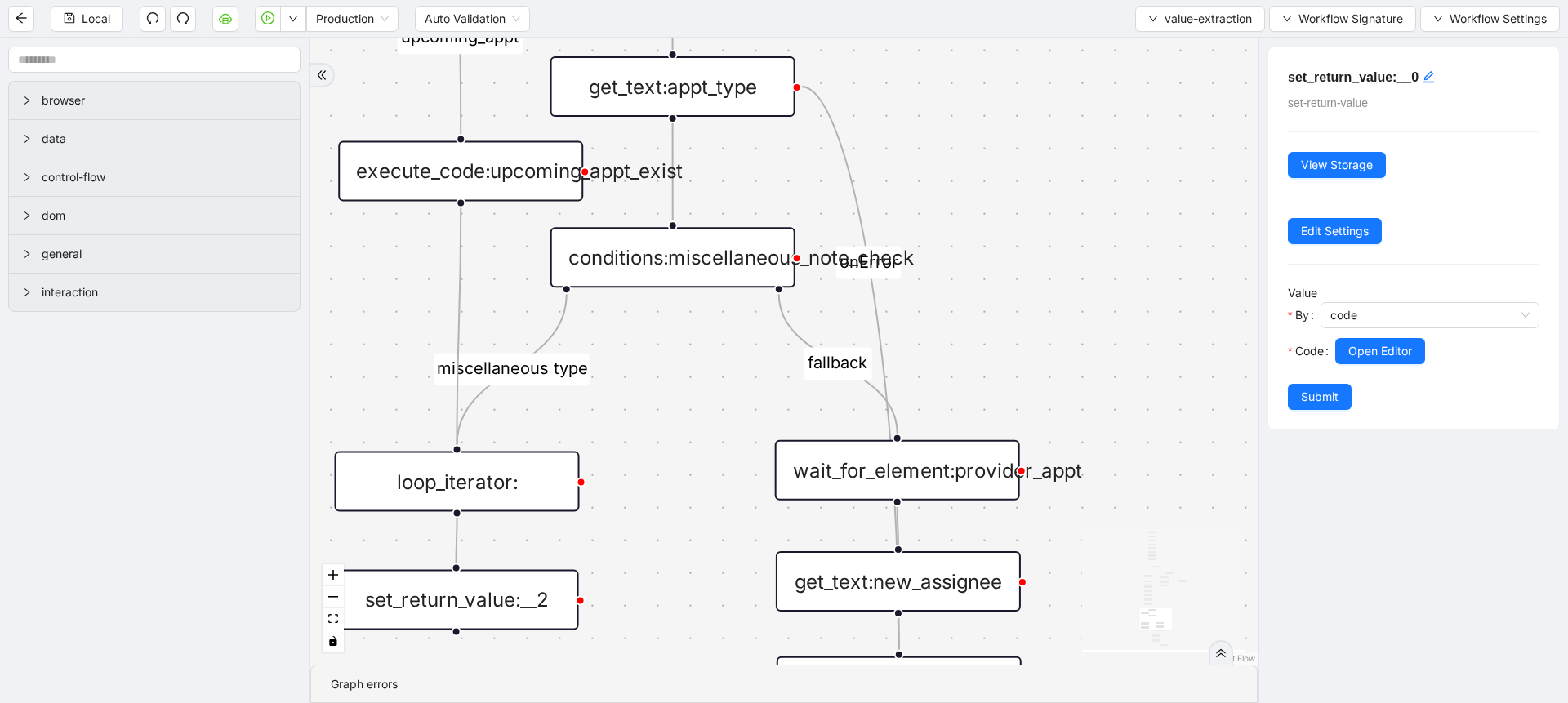
drag, startPoint x: 1039, startPoint y: 236, endPoint x: 1135, endPoint y: 331, distance: 135.1
click at [1135, 331] on div "fallback fallback miscellaneous type upcoming appt exists fallback upcoming_app…" at bounding box center [784, 351] width 947 height 626
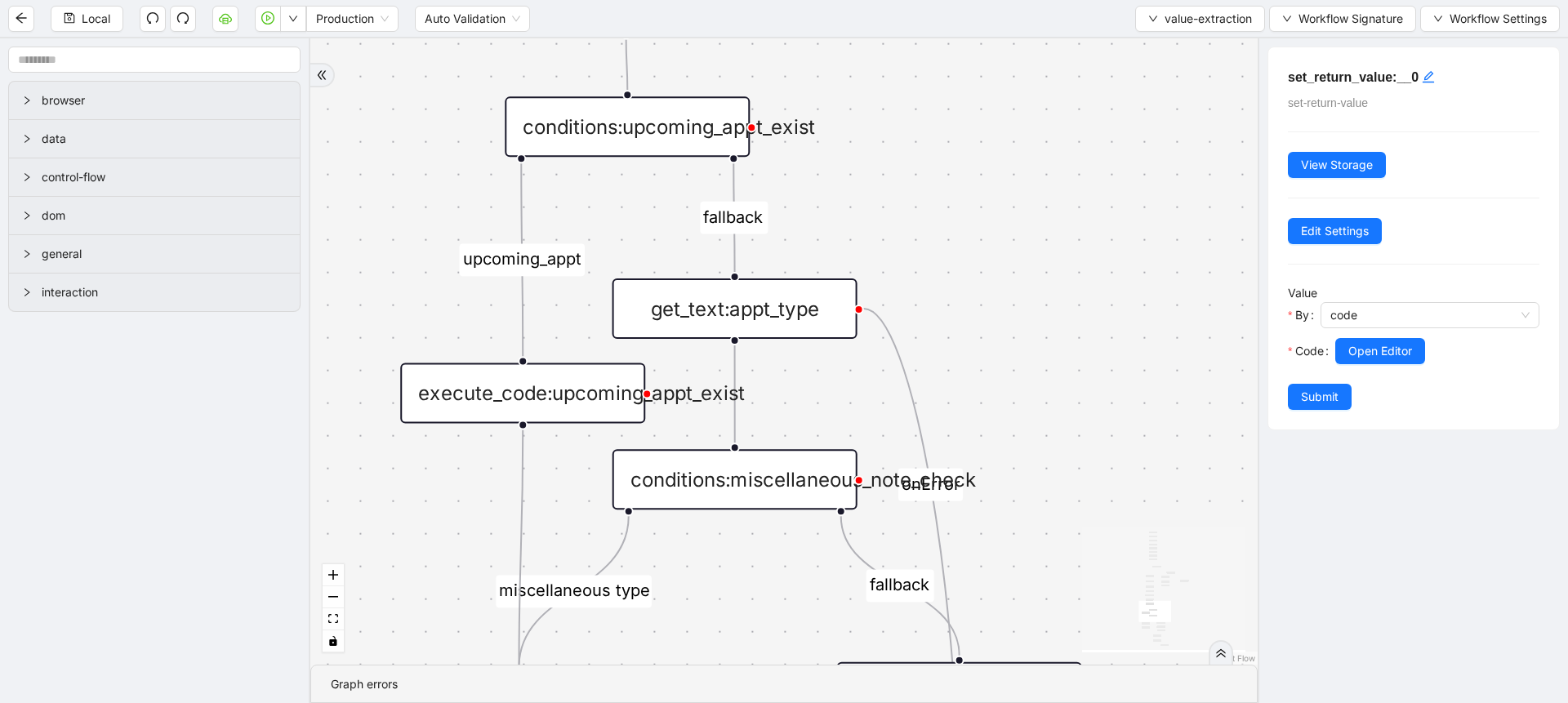
drag, startPoint x: 1045, startPoint y: 205, endPoint x: 1110, endPoint y: 480, distance: 282.6
click at [1110, 480] on div "fallback fallback miscellaneous type upcoming appt exists fallback upcoming_app…" at bounding box center [784, 351] width 947 height 626
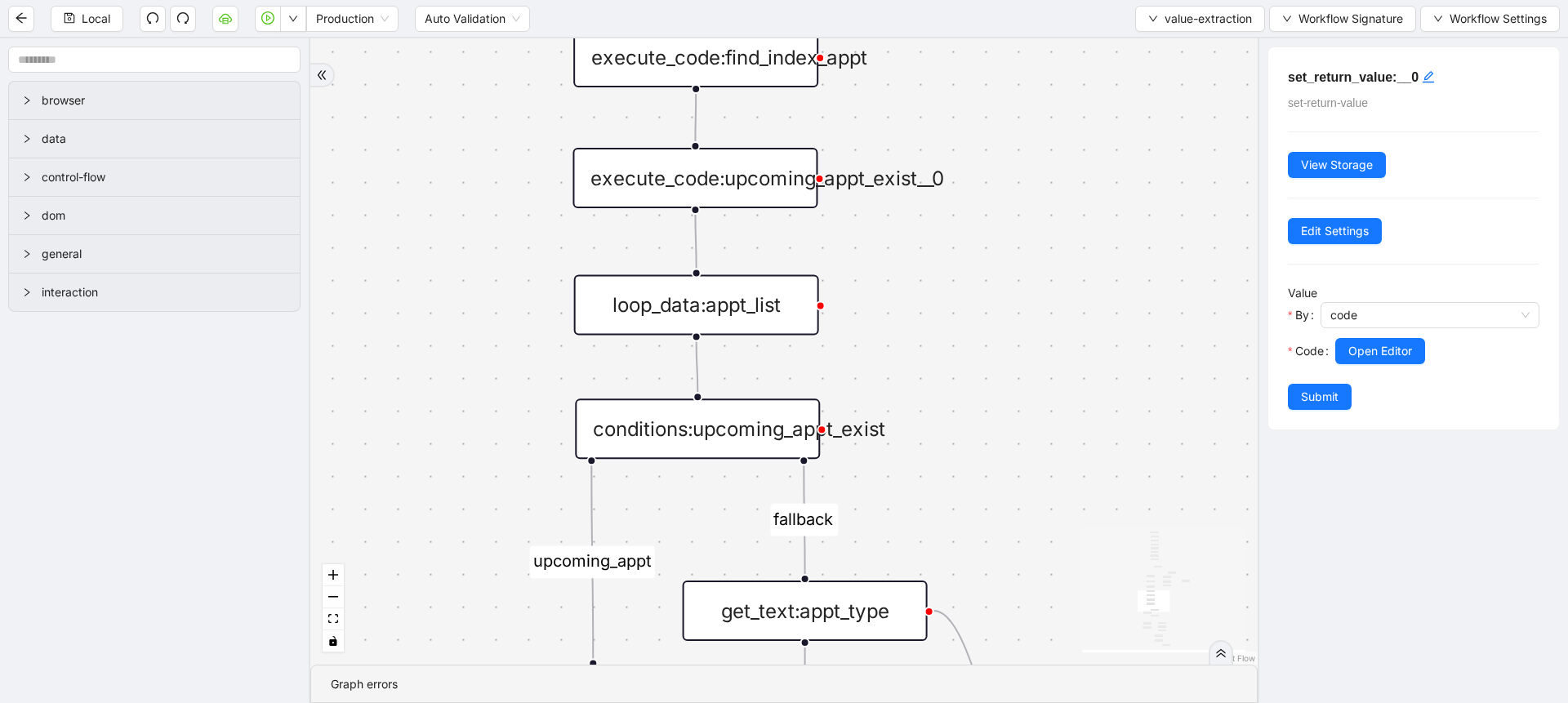
drag, startPoint x: 1029, startPoint y: 260, endPoint x: 1106, endPoint y: 536, distance: 286.5
click at [1106, 536] on div "fallback fallback miscellaneous type upcoming appt exists fallback upcoming_app…" at bounding box center [784, 351] width 947 height 626
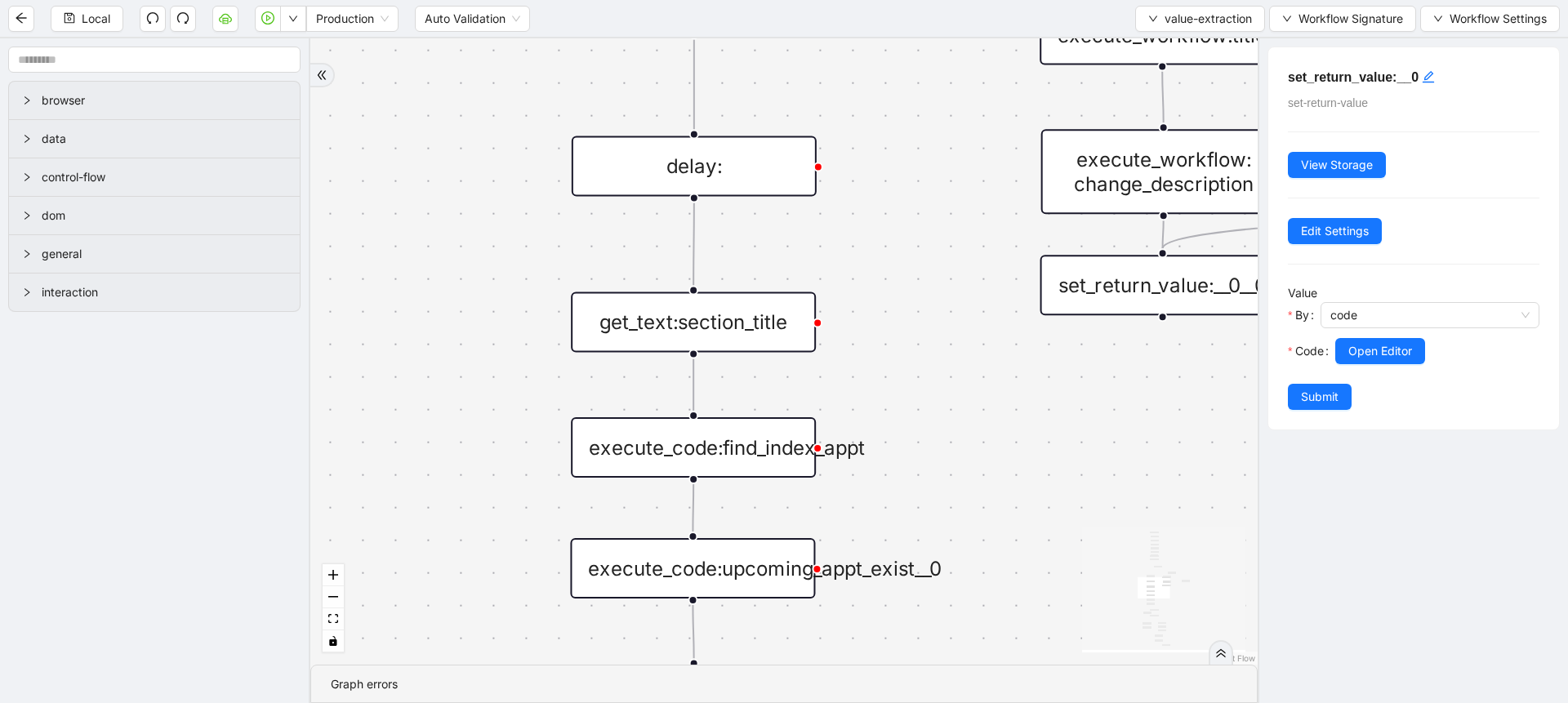
drag, startPoint x: 1091, startPoint y: 229, endPoint x: 1079, endPoint y: 612, distance: 383.2
click at [1079, 612] on div "fallback fallback miscellaneous type upcoming appt exists fallback upcoming_app…" at bounding box center [784, 351] width 947 height 626
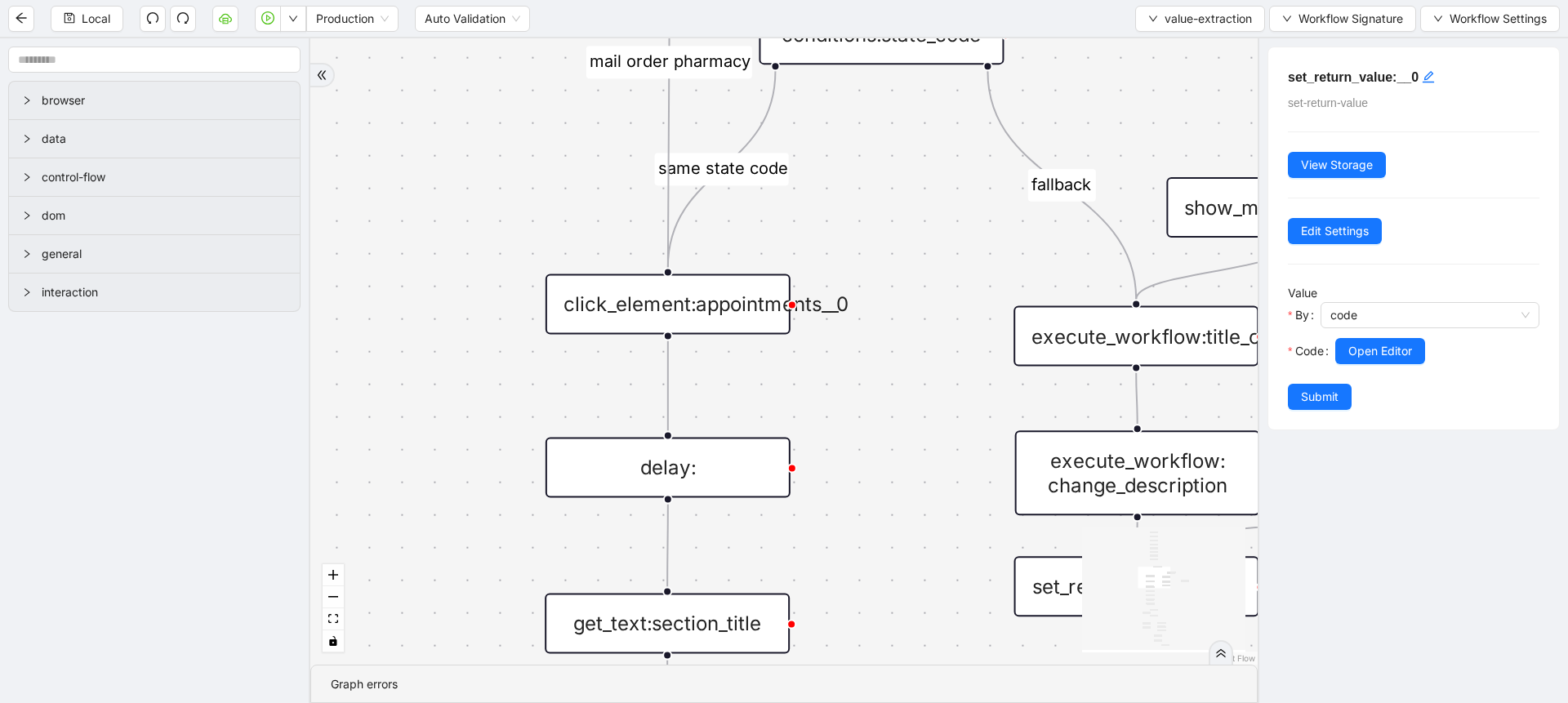
drag, startPoint x: 929, startPoint y: 297, endPoint x: 899, endPoint y: 587, distance: 291.5
click at [899, 587] on div "fallback fallback miscellaneous type upcoming appt exists fallback upcoming_app…" at bounding box center [784, 351] width 947 height 626
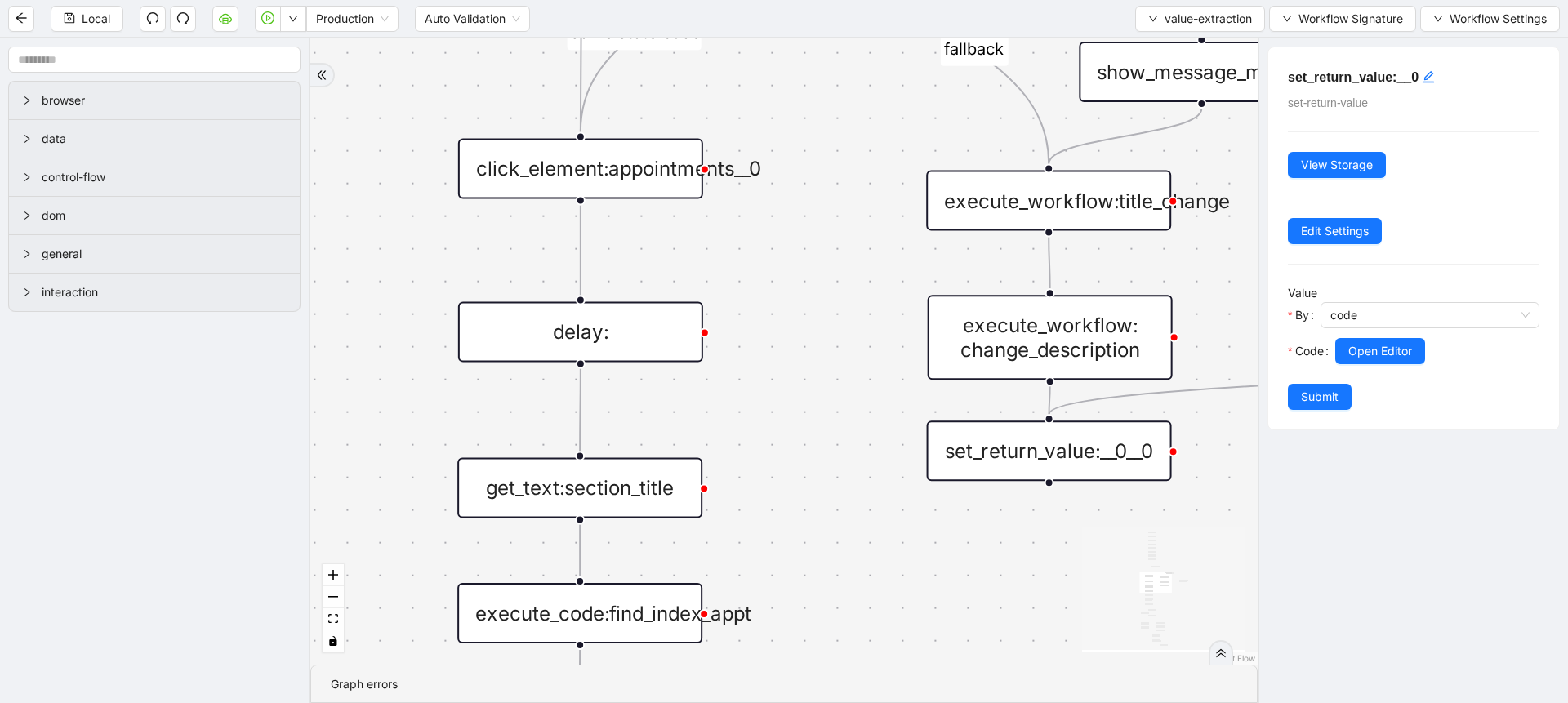
drag, startPoint x: 899, startPoint y: 587, endPoint x: 750, endPoint y: 272, distance: 348.5
click at [750, 272] on div "fallback fallback miscellaneous type upcoming appt exists fallback upcoming_app…" at bounding box center [784, 351] width 947 height 626
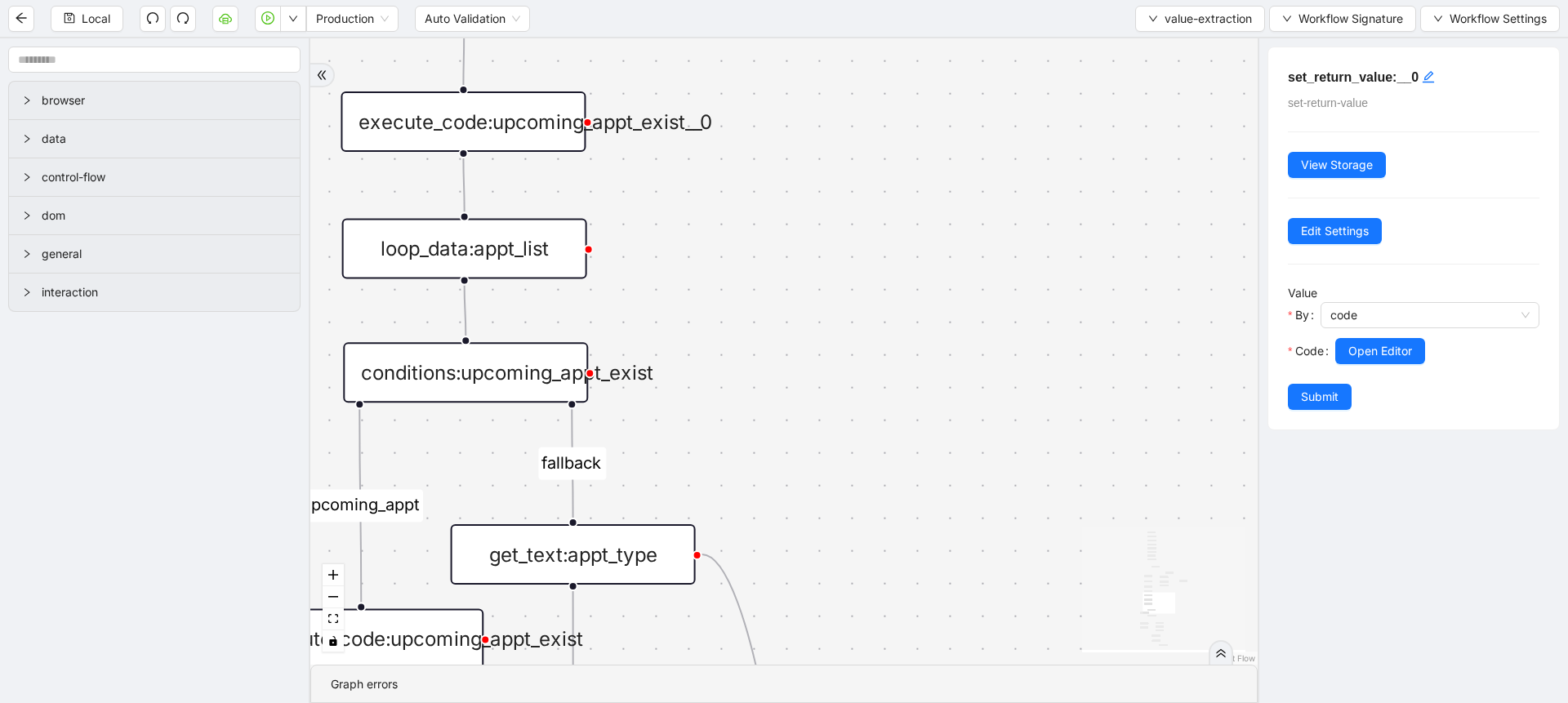
drag, startPoint x: 933, startPoint y: 483, endPoint x: 888, endPoint y: 17, distance: 468.2
click at [888, 17] on section "Local Production Auto Validation value-extraction Workflow Signature Workflow S…" at bounding box center [784, 351] width 1568 height 703
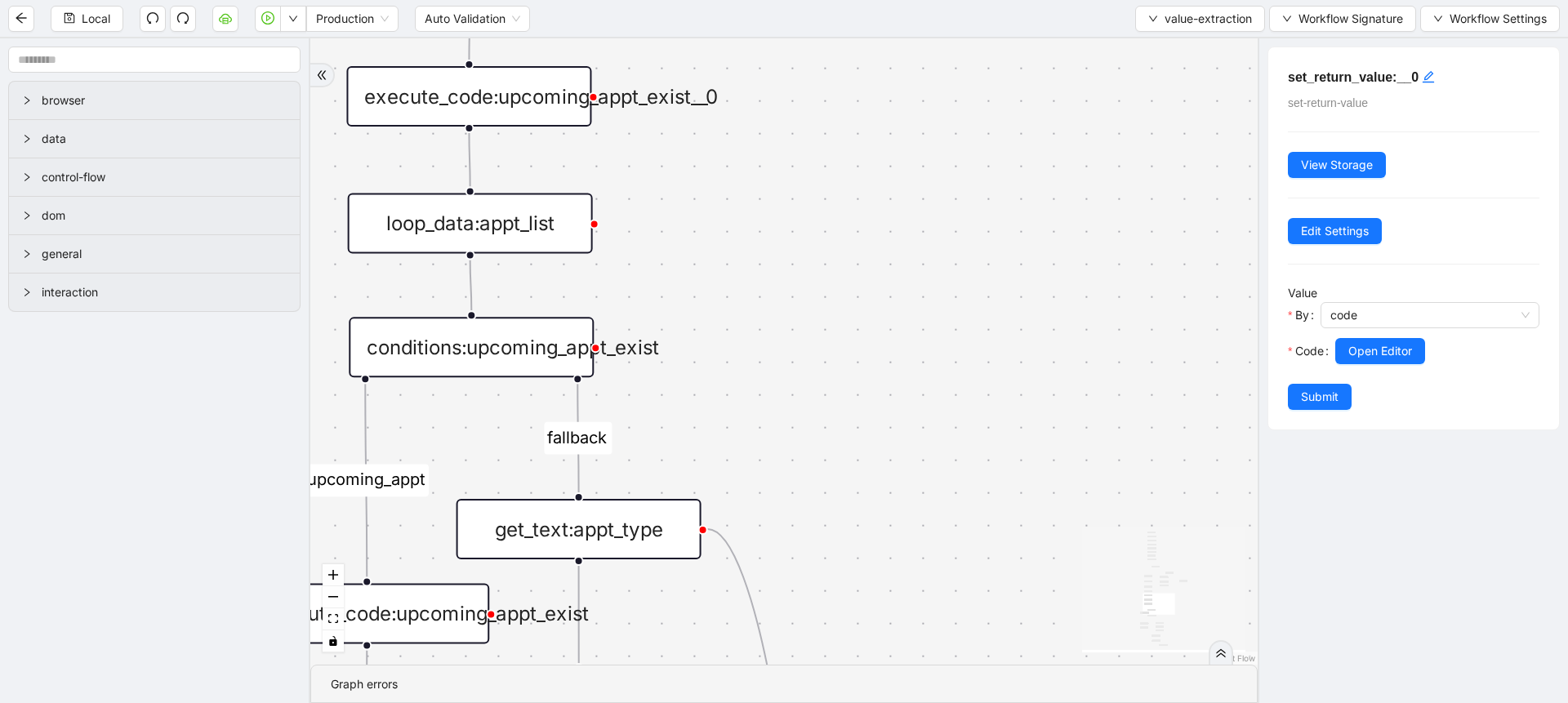
click at [784, 695] on div "Graph errors" at bounding box center [784, 684] width 946 height 39
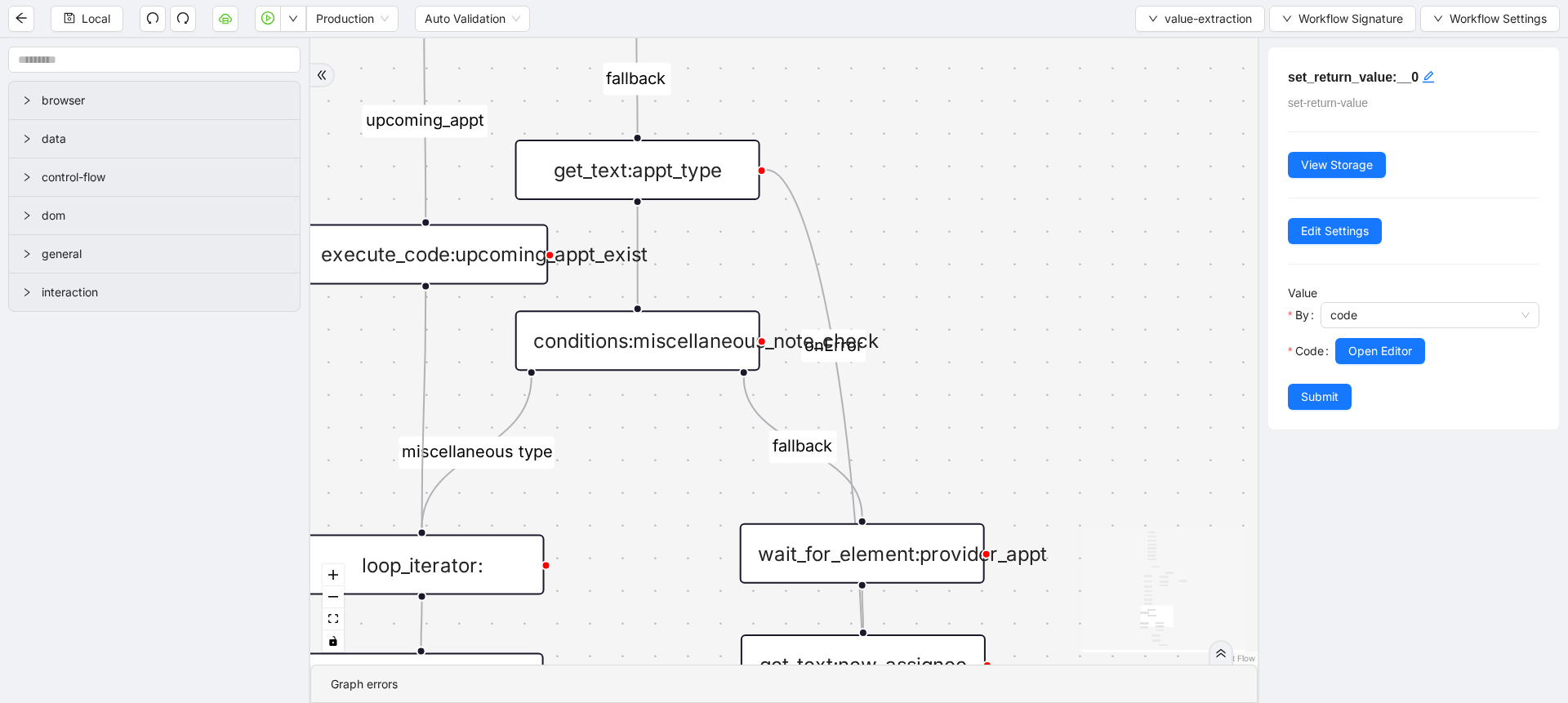
drag, startPoint x: 822, startPoint y: 598, endPoint x: 894, endPoint y: 154, distance: 449.8
click at [894, 154] on div "fallback fallback miscellaneous type upcoming appt exists fallback upcoming_app…" at bounding box center [784, 351] width 947 height 626
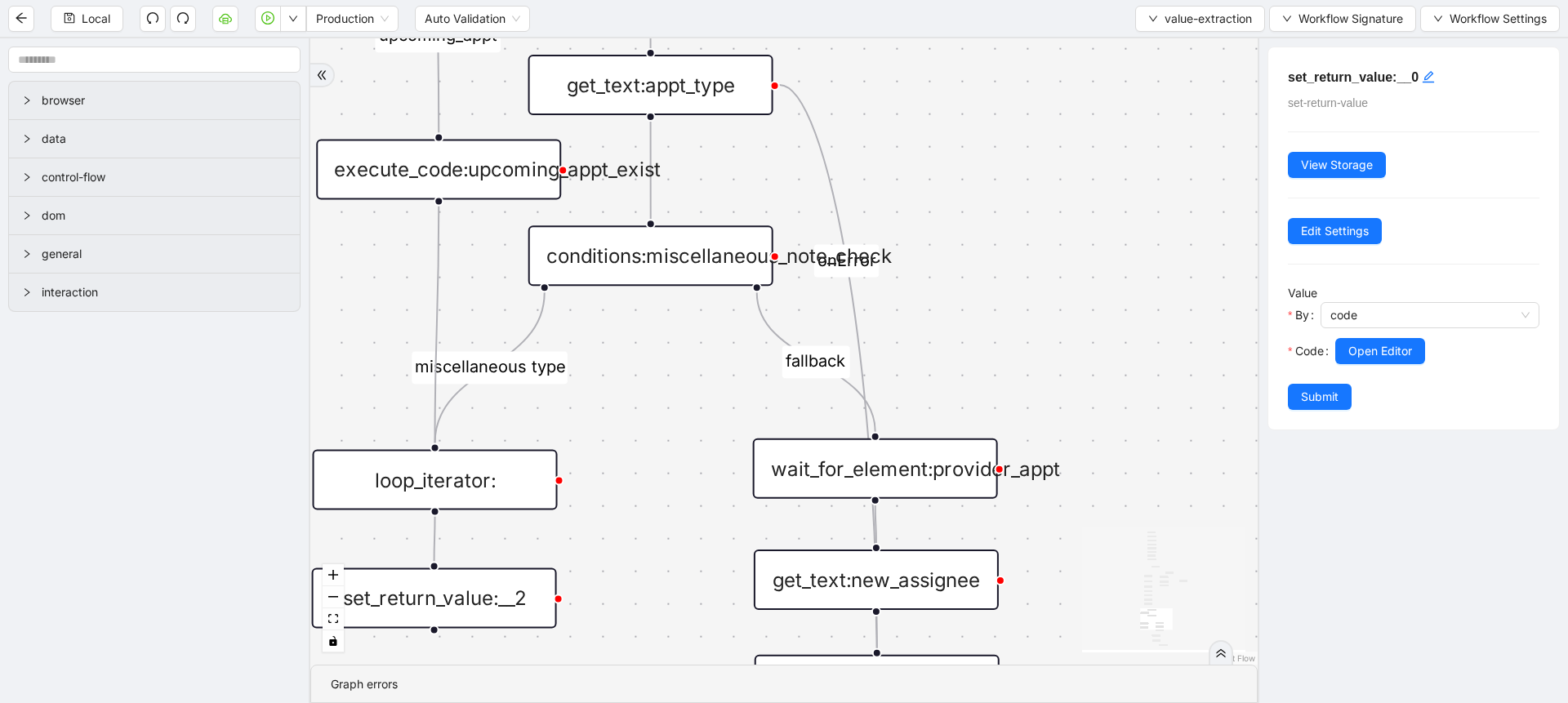
drag, startPoint x: 1096, startPoint y: 606, endPoint x: 1069, endPoint y: 261, distance: 346.1
click at [1069, 261] on div "fallback fallback miscellaneous type upcoming appt exists fallback upcoming_app…" at bounding box center [784, 351] width 947 height 626
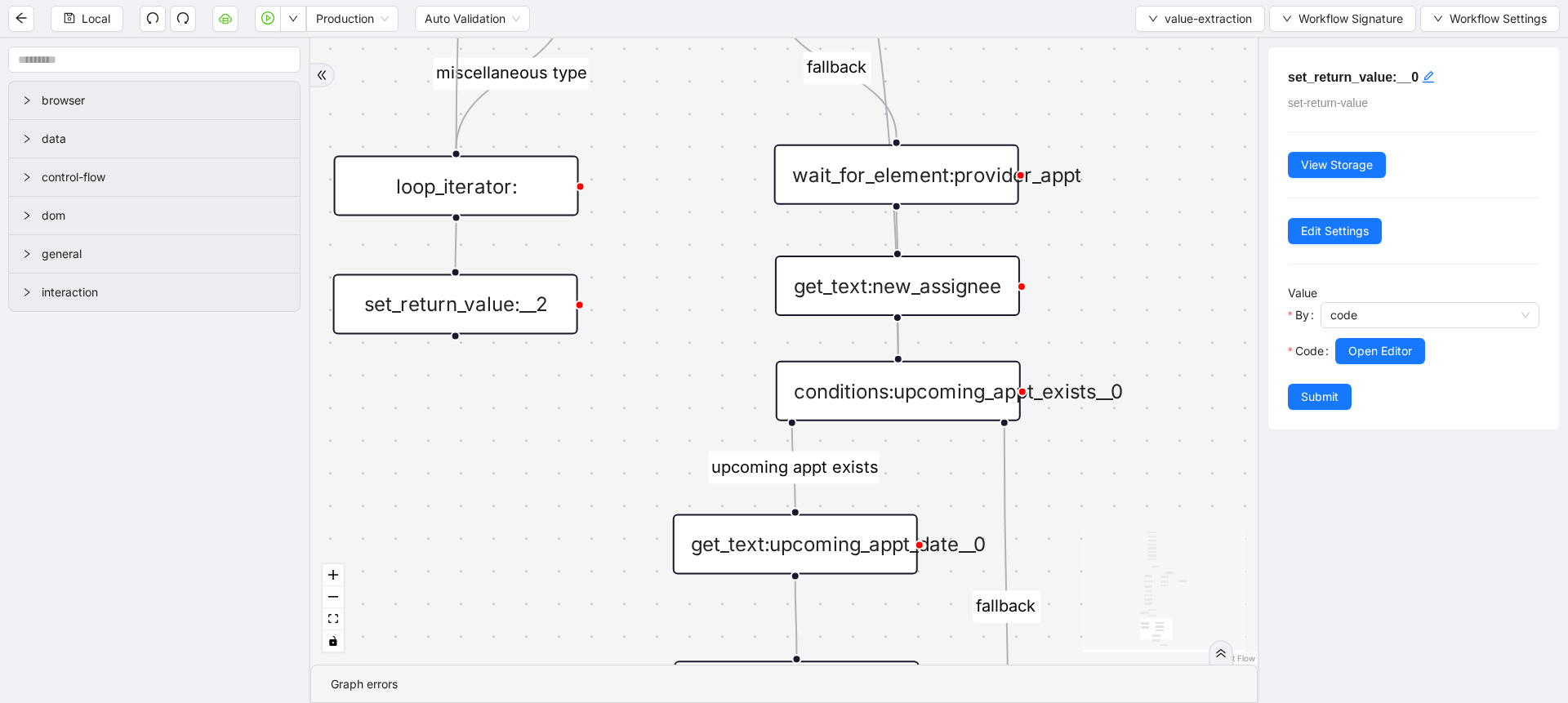
drag, startPoint x: 1085, startPoint y: 482, endPoint x: 1104, endPoint y: 180, distance: 302.6
click at [1104, 180] on div "fallback fallback miscellaneous type upcoming appt exists fallback upcoming_app…" at bounding box center [784, 351] width 947 height 626
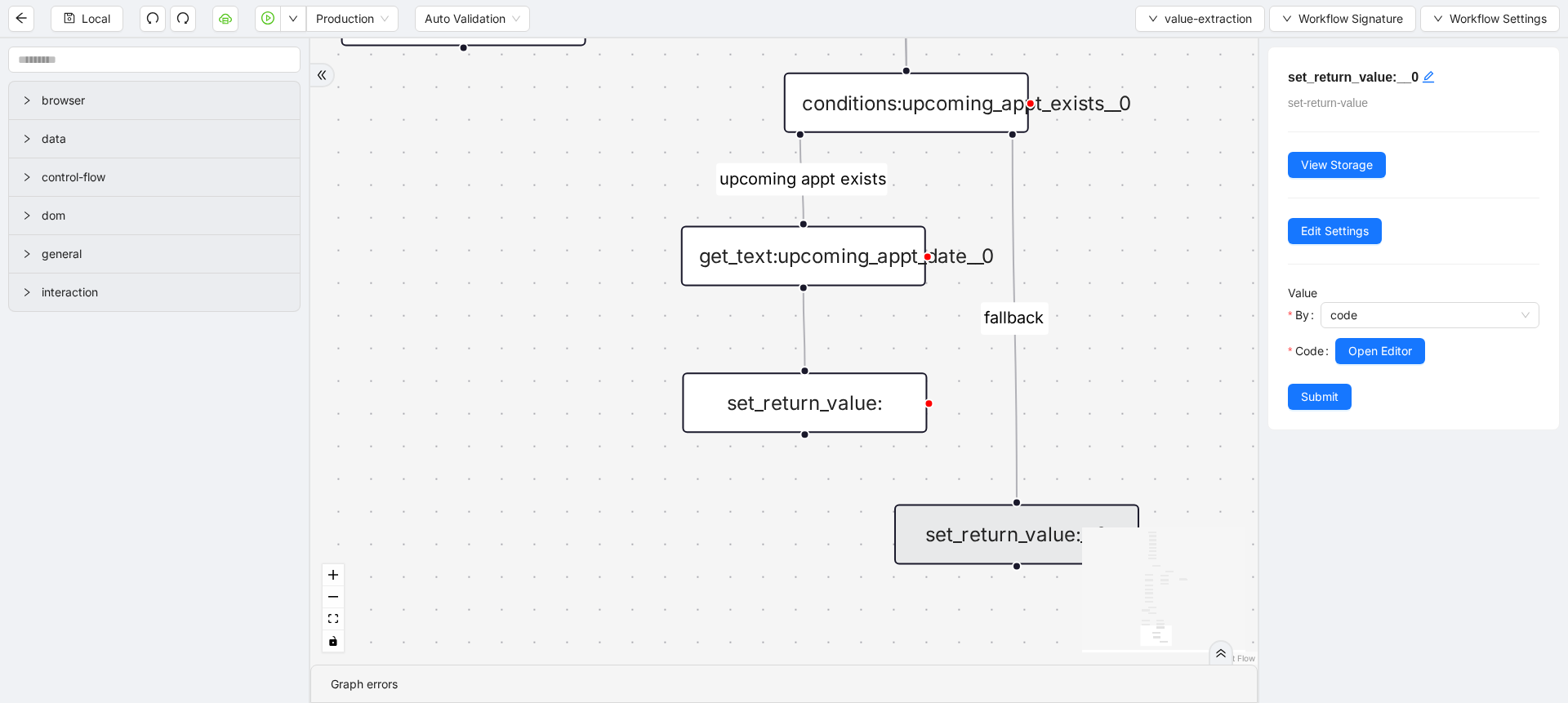
drag, startPoint x: 1095, startPoint y: 519, endPoint x: 1106, endPoint y: 239, distance: 280.2
click at [1106, 239] on div "fallback fallback miscellaneous type upcoming appt exists fallback upcoming_app…" at bounding box center [784, 351] width 947 height 626
click at [1019, 537] on div "set_return_value:__0" at bounding box center [1016, 534] width 245 height 60
click at [1354, 339] on button "Open Editor" at bounding box center [1380, 351] width 90 height 26
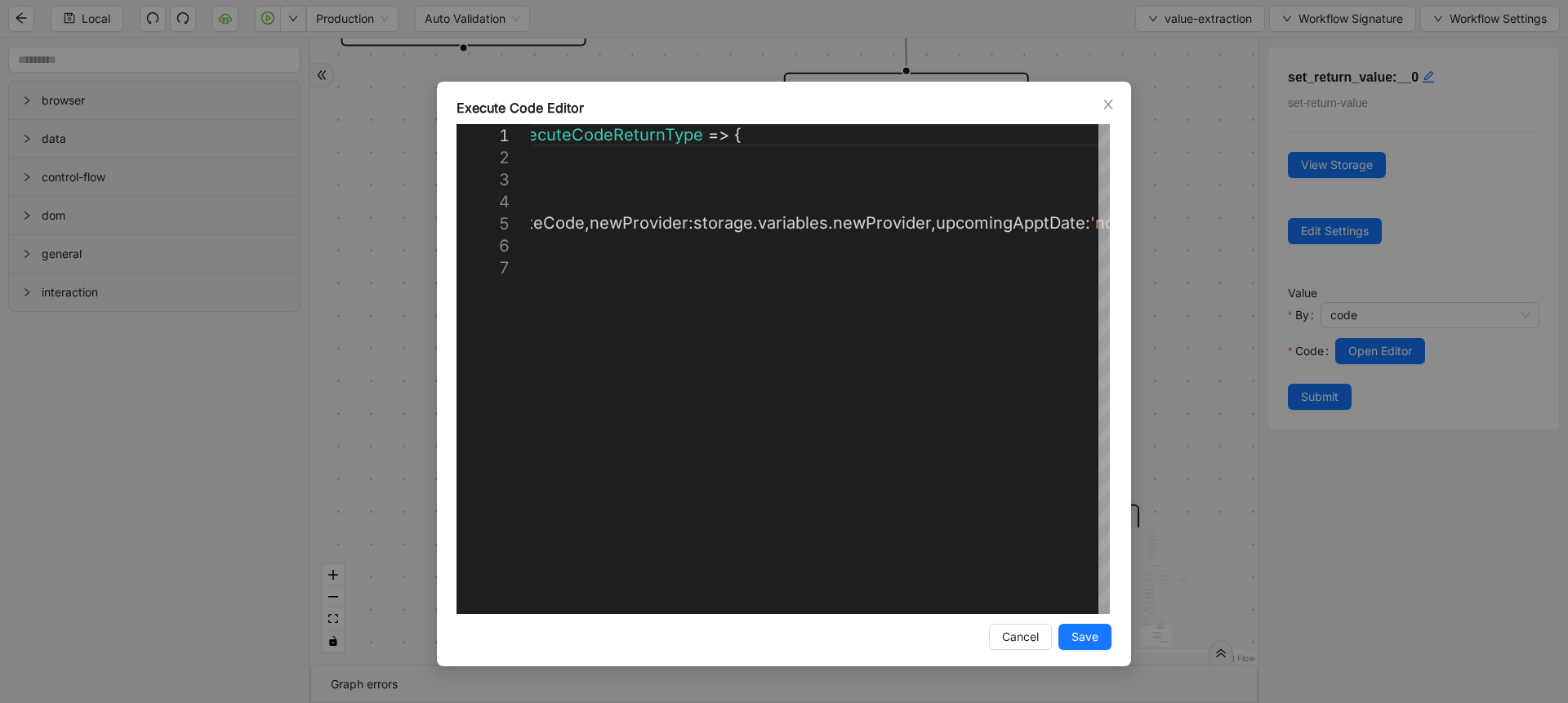
click at [1161, 384] on div "**********" at bounding box center [784, 351] width 1568 height 703
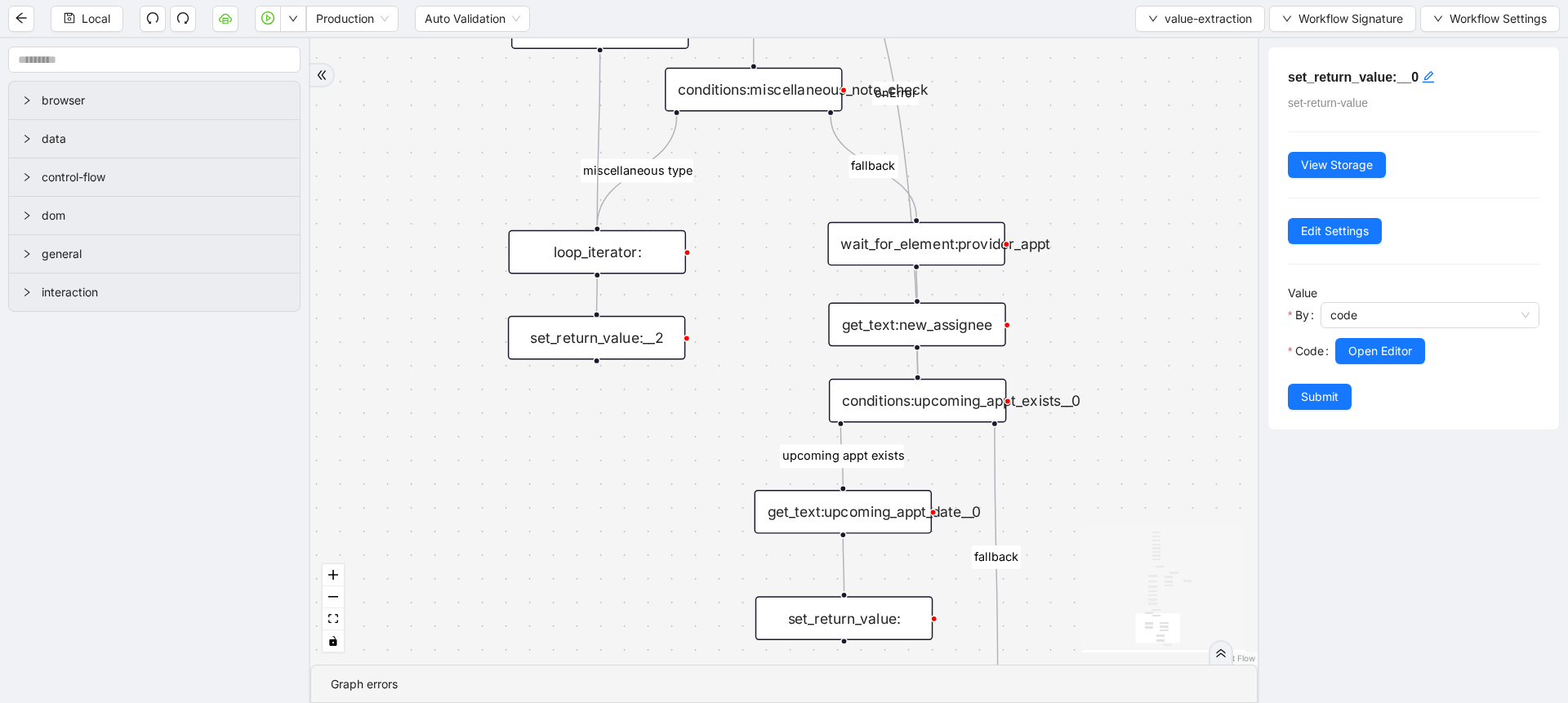
drag, startPoint x: 1161, startPoint y: 384, endPoint x: 1088, endPoint y: 646, distance: 272.0
click at [1088, 646] on div "fallback fallback miscellaneous type upcoming appt exists fallback upcoming_app…" at bounding box center [784, 351] width 947 height 626
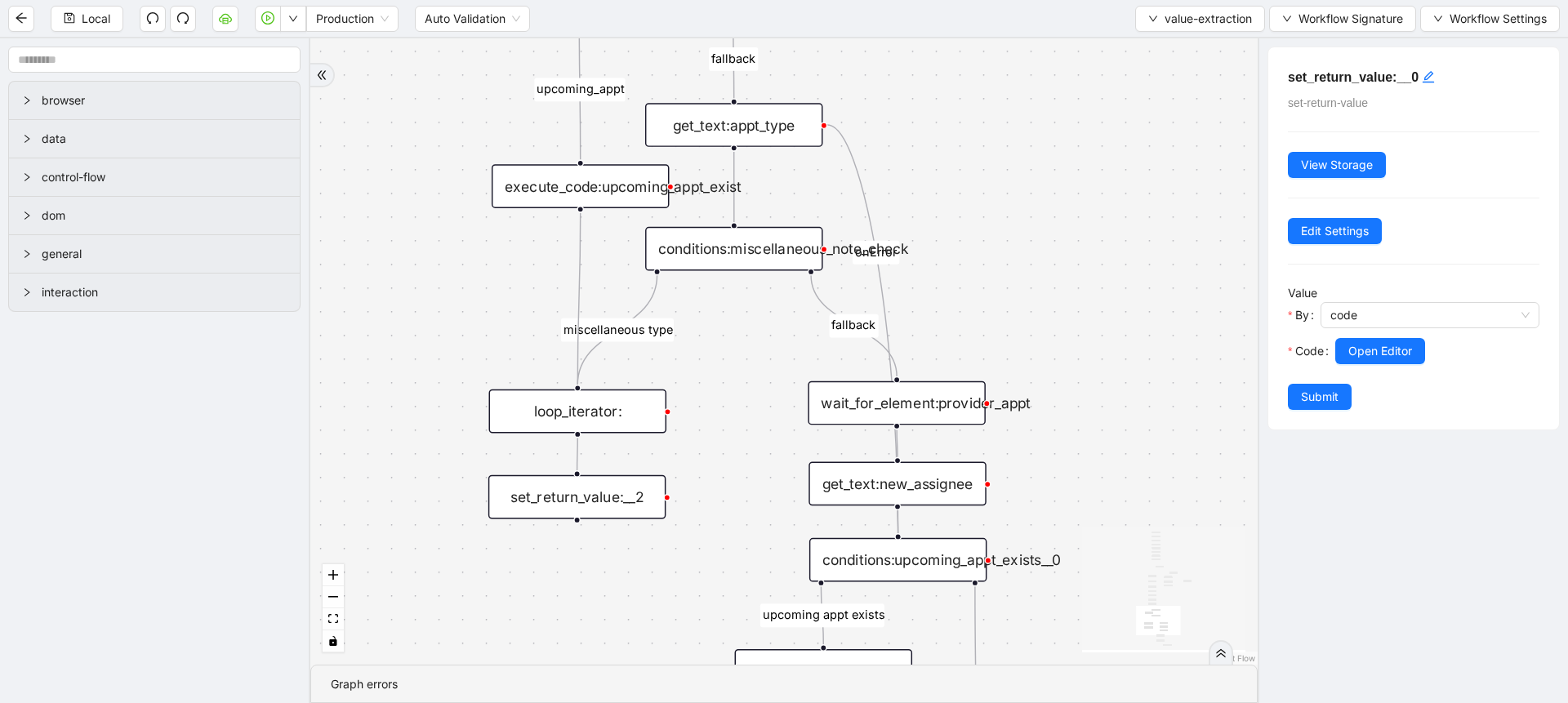
drag, startPoint x: 1108, startPoint y: 209, endPoint x: 1102, endPoint y: 328, distance: 119.2
click at [1102, 328] on div "fallback fallback miscellaneous type upcoming appt exists fallback upcoming_app…" at bounding box center [784, 351] width 947 height 626
click at [928, 476] on div "get_text:new_assignee" at bounding box center [897, 484] width 177 height 44
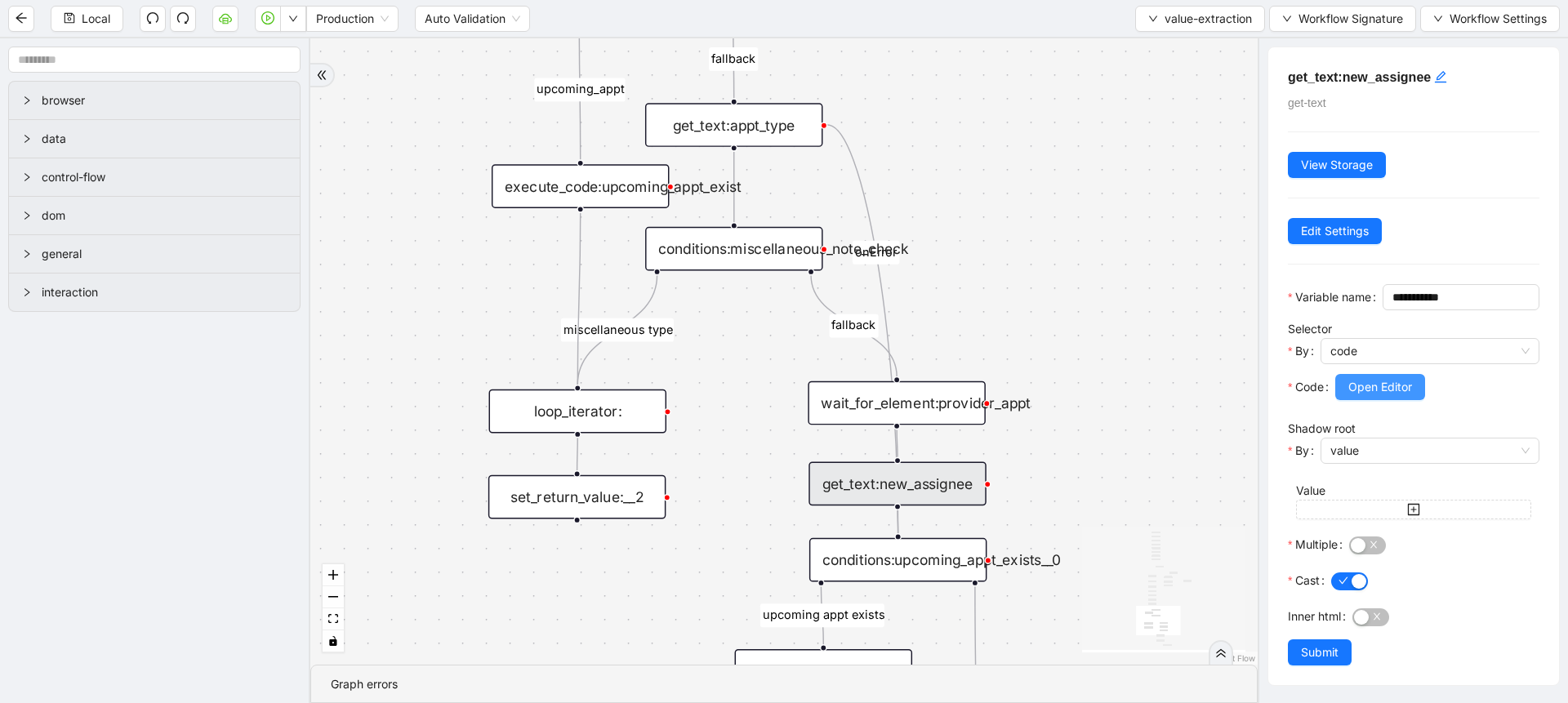
click at [1367, 396] on span "Open Editor" at bounding box center [1379, 387] width 64 height 18
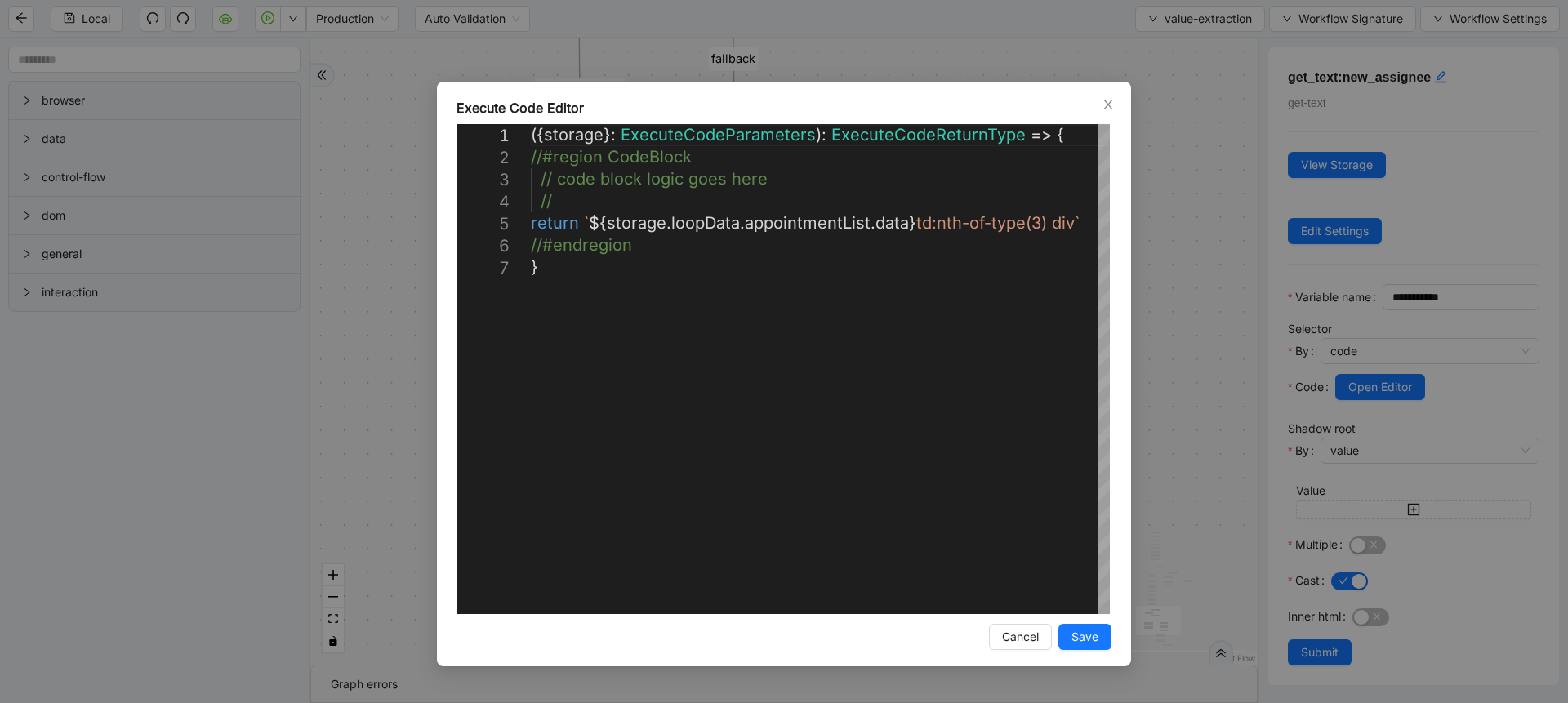
click at [1179, 376] on div "**********" at bounding box center [784, 351] width 1568 height 703
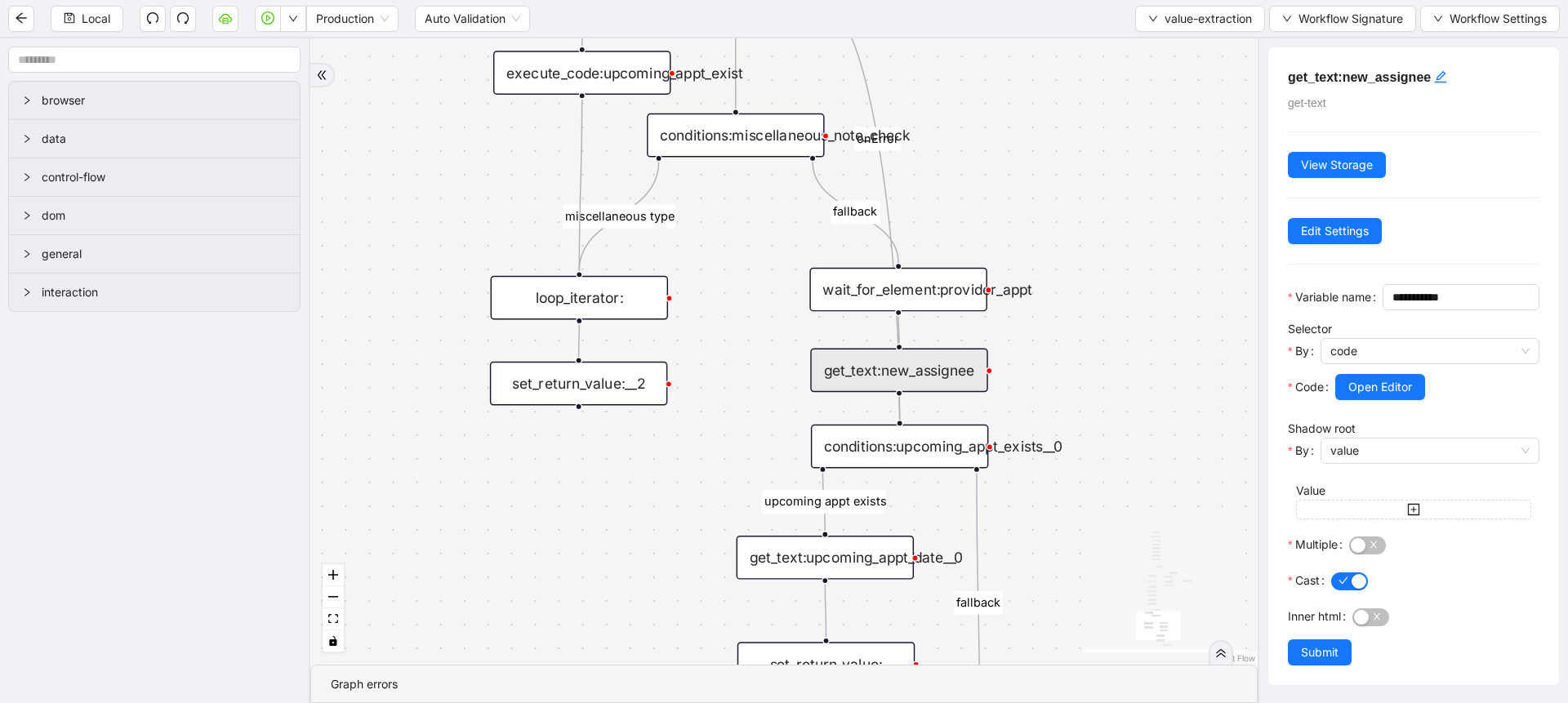
drag, startPoint x: 1116, startPoint y: 505, endPoint x: 1110, endPoint y: 222, distance: 283.1
click at [1110, 222] on div "fallback fallback miscellaneous type upcoming appt exists fallback upcoming_app…" at bounding box center [784, 351] width 947 height 626
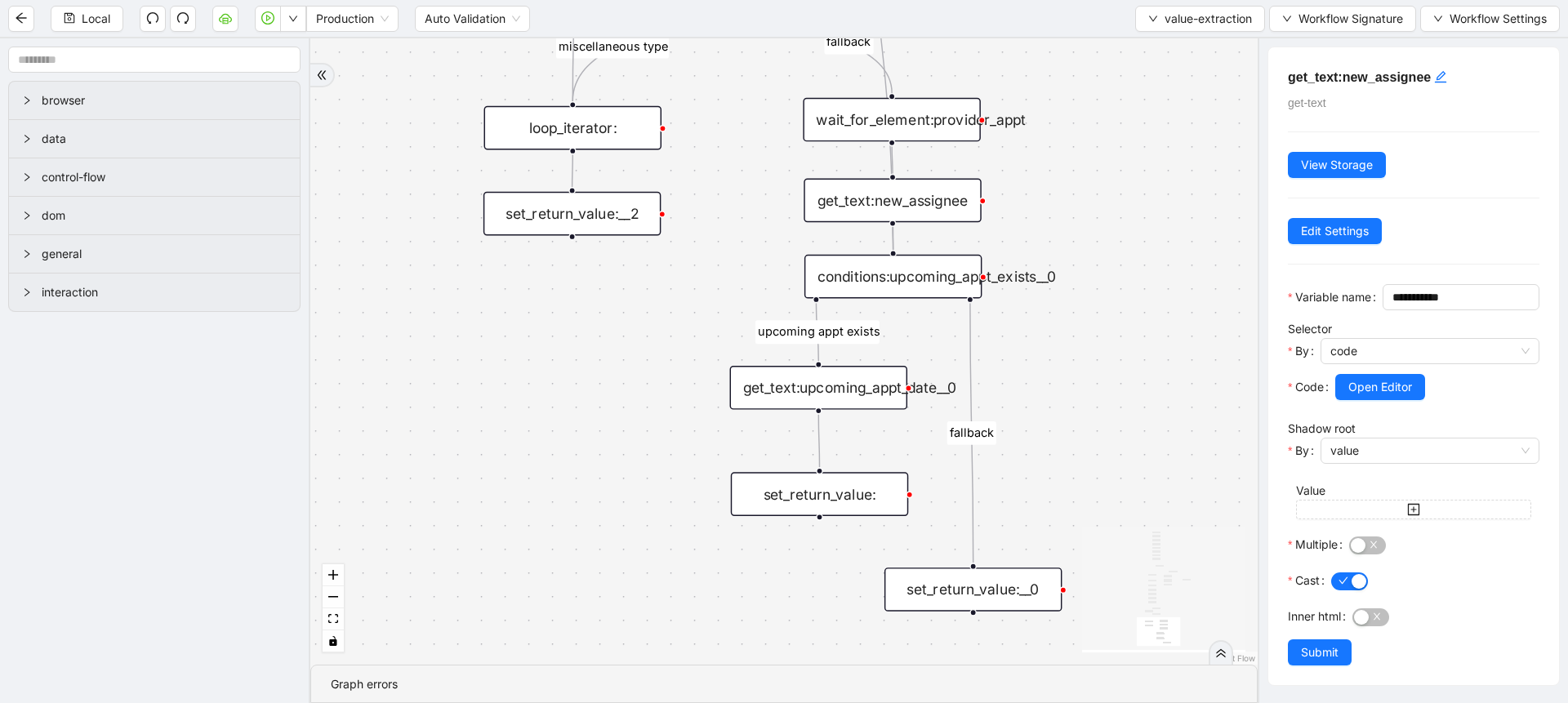
click at [1015, 580] on div "set_return_value:__0" at bounding box center [973, 589] width 177 height 44
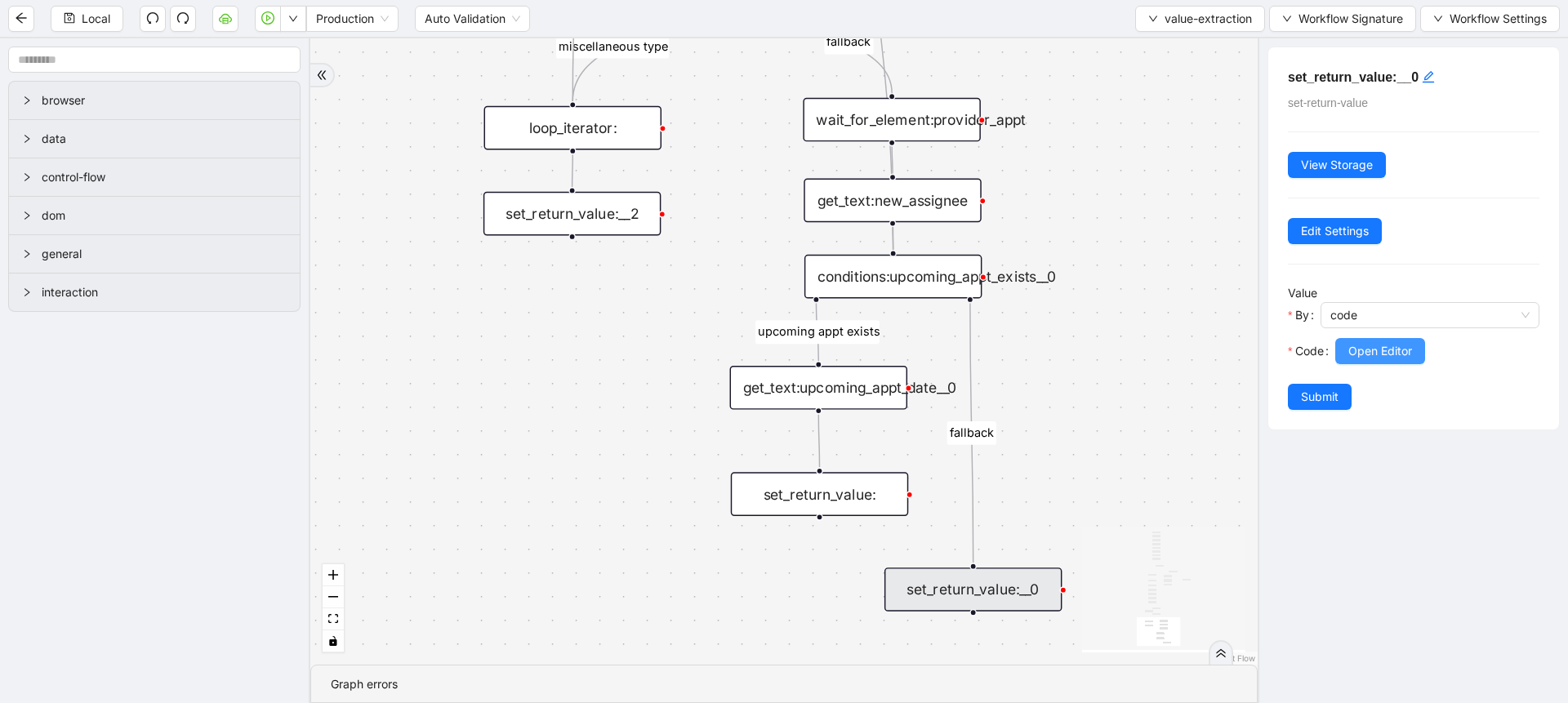
click at [1349, 358] on span "Open Editor" at bounding box center [1379, 351] width 64 height 18
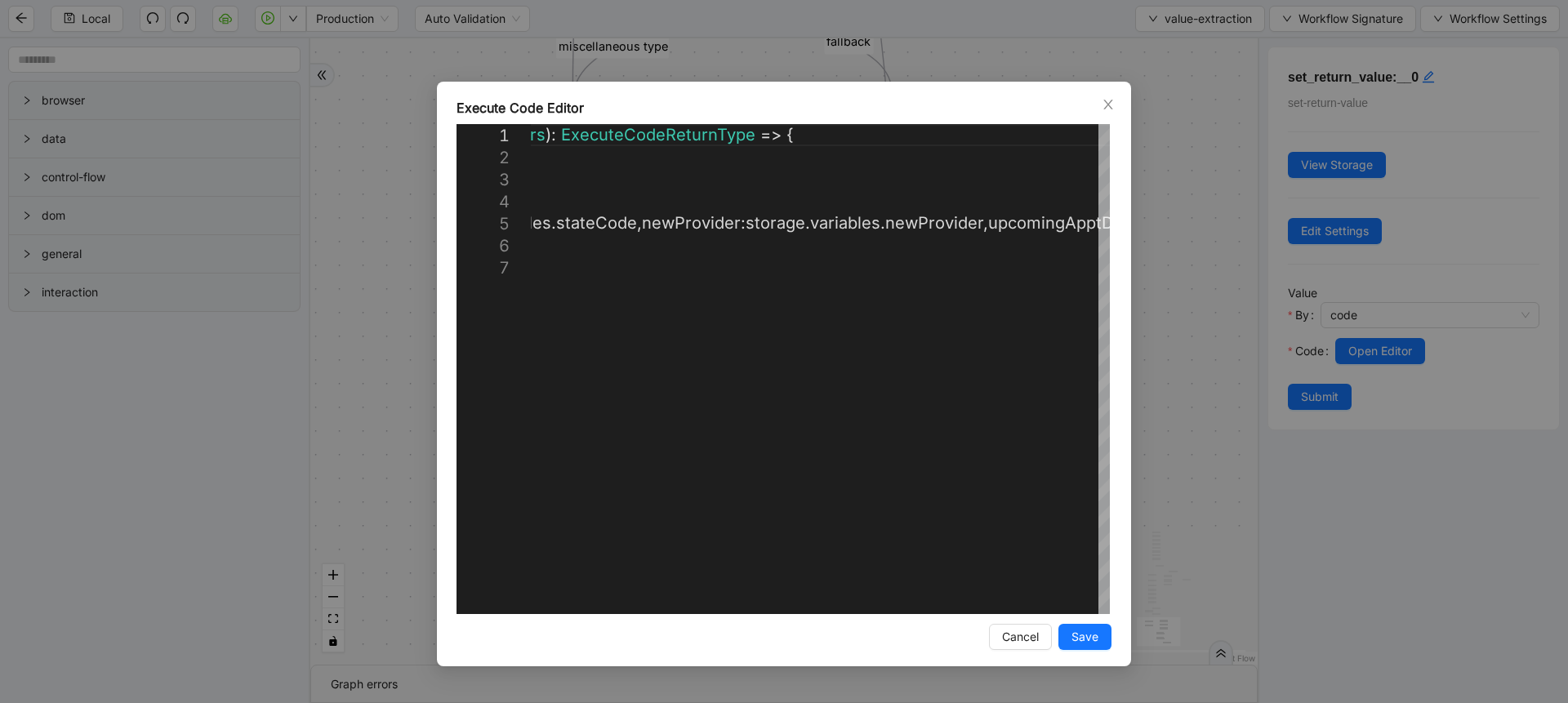
click at [1227, 298] on div "**********" at bounding box center [784, 351] width 1568 height 703
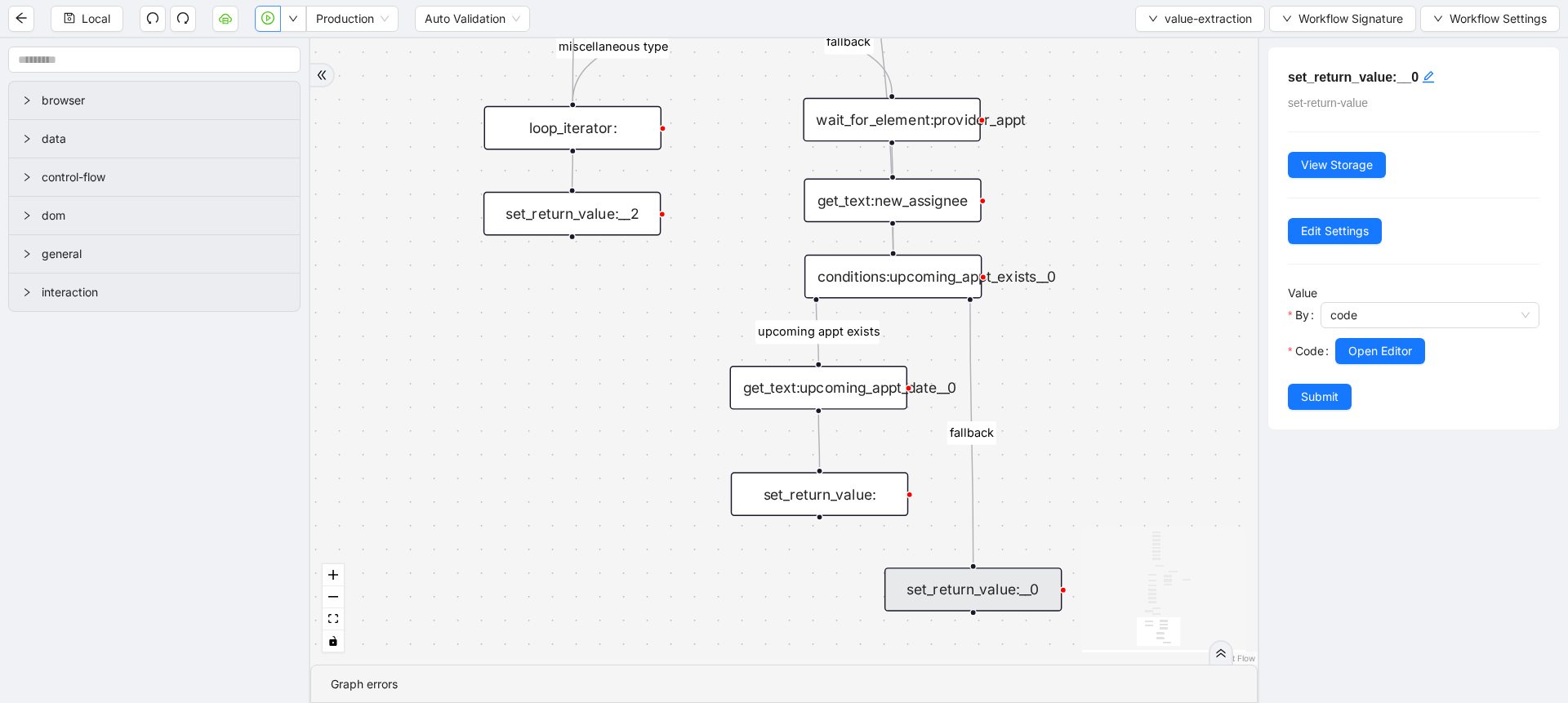
click at [264, 22] on icon "play-circle" at bounding box center [268, 18] width 13 height 13
